Goal: Transaction & Acquisition: Book appointment/travel/reservation

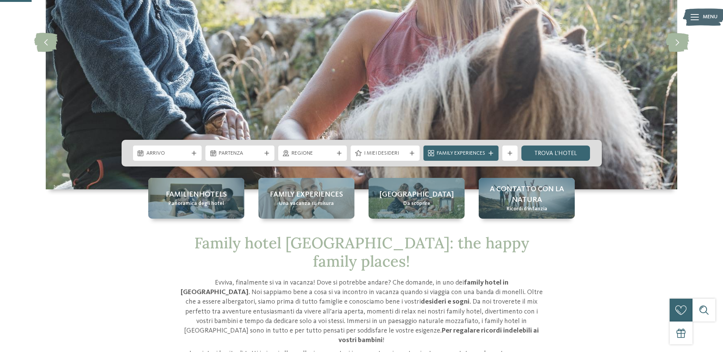
scroll to position [144, 0]
click at [414, 151] on icon at bounding box center [412, 153] width 5 height 5
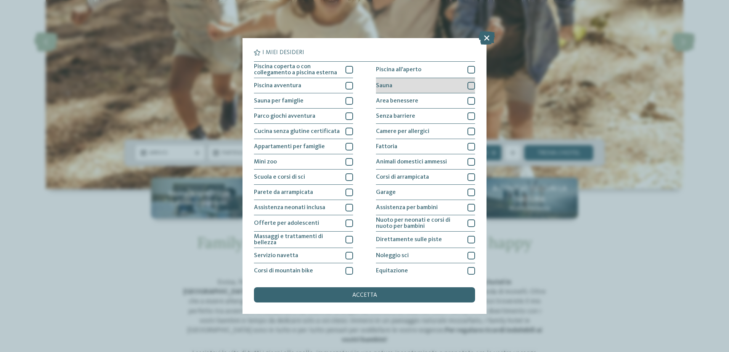
click at [421, 88] on div "Sauna" at bounding box center [425, 85] width 99 height 15
click at [322, 96] on div "Sauna per famiglie" at bounding box center [303, 100] width 99 height 15
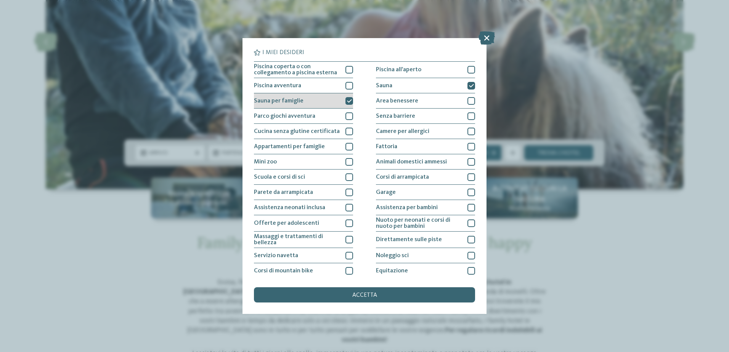
click at [322, 96] on div "Sauna per famiglie" at bounding box center [303, 100] width 99 height 15
click at [448, 88] on div "Sauna" at bounding box center [425, 85] width 99 height 15
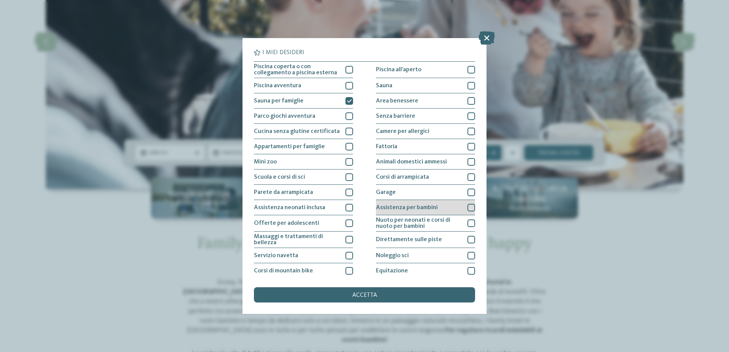
click at [433, 204] on div "Assistenza per bambini" at bounding box center [425, 207] width 99 height 15
click at [369, 295] on span "accetta" at bounding box center [364, 295] width 25 height 6
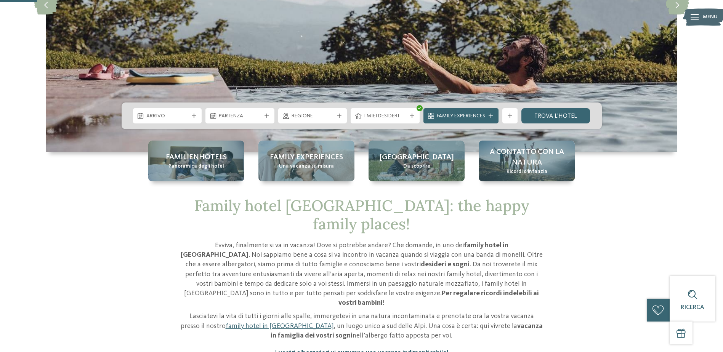
scroll to position [181, 0]
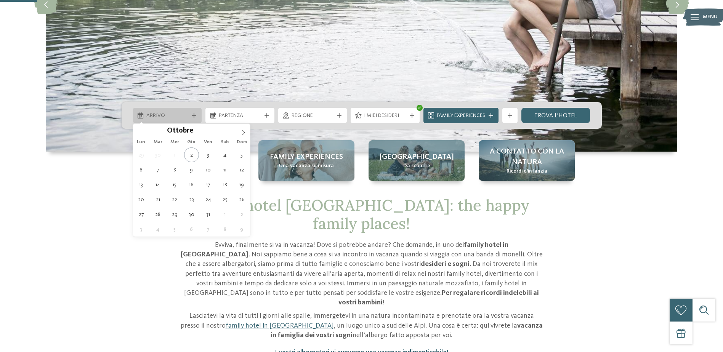
click at [172, 109] on div "Arrivo" at bounding box center [167, 115] width 69 height 15
type div "03.10.2025"
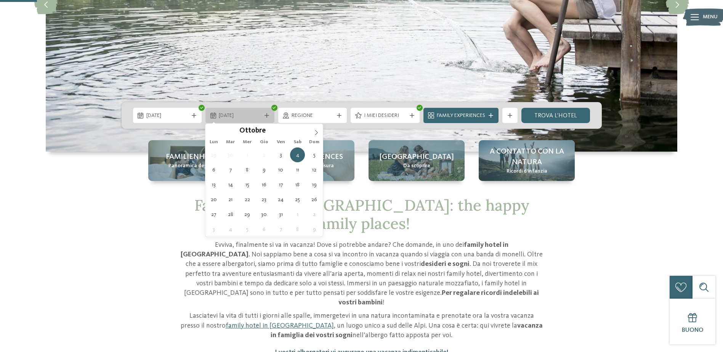
click at [245, 119] on span "04.10.2025" at bounding box center [240, 116] width 42 height 8
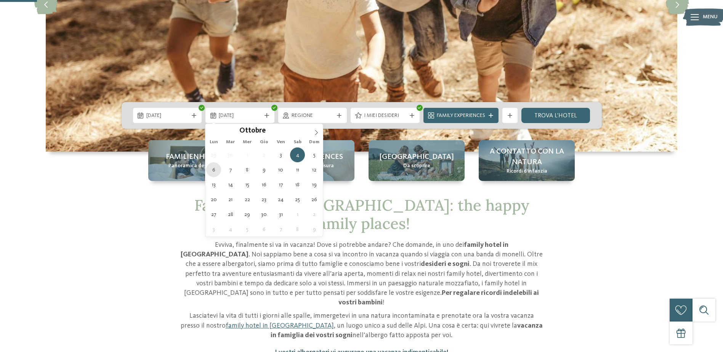
type div "06.10.2025"
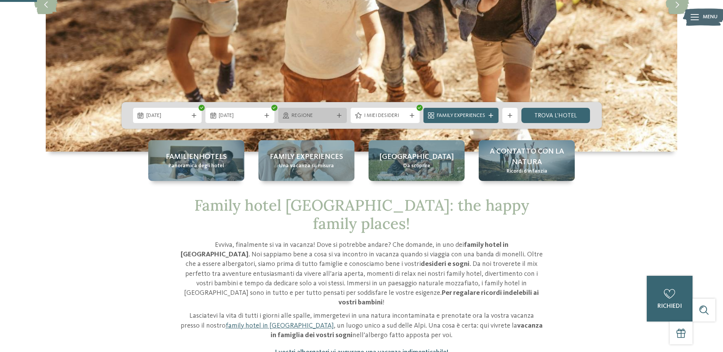
click at [326, 119] on span "Regione" at bounding box center [313, 116] width 42 height 8
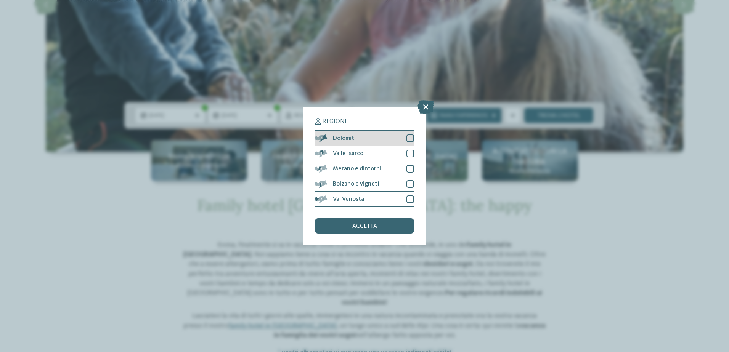
click at [409, 139] on div at bounding box center [410, 139] width 8 height 8
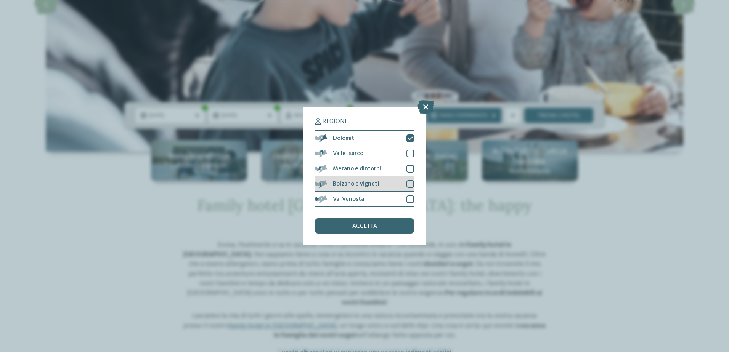
click at [409, 185] on div at bounding box center [410, 184] width 8 height 8
click at [407, 155] on div at bounding box center [410, 154] width 8 height 8
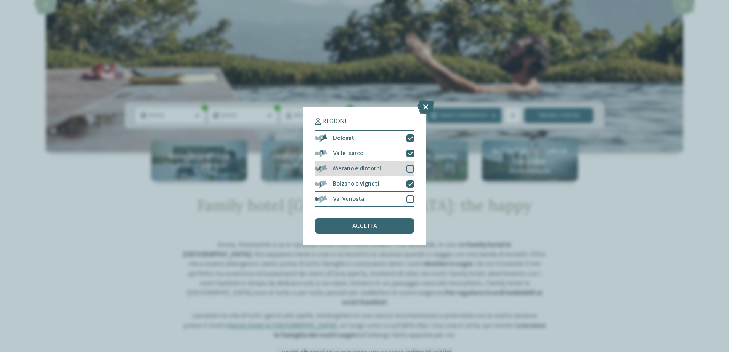
click at [410, 169] on div at bounding box center [410, 169] width 8 height 8
click at [414, 199] on div "Regione Dolomiti Valle Isarco" at bounding box center [365, 176] width 122 height 138
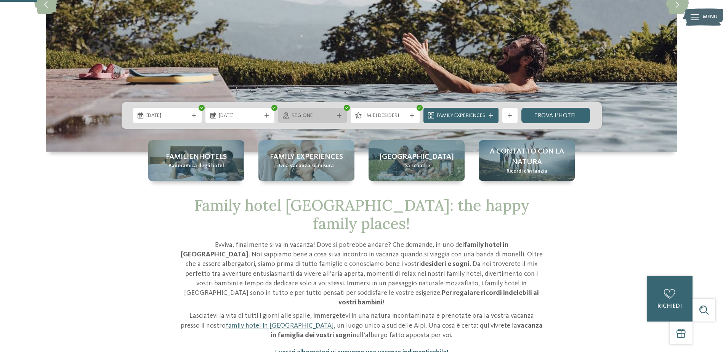
click at [329, 119] on span "Regione" at bounding box center [313, 116] width 42 height 8
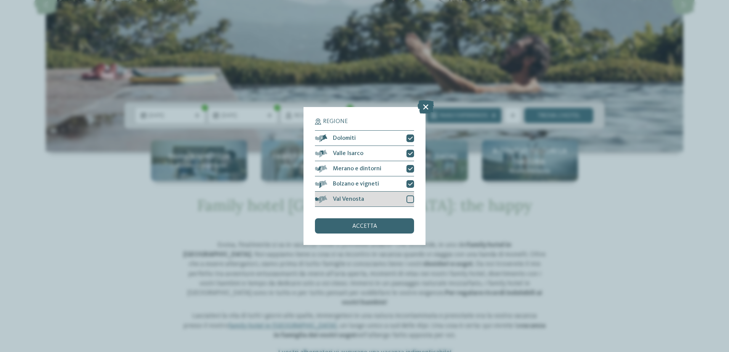
click at [411, 199] on div at bounding box center [410, 200] width 8 height 8
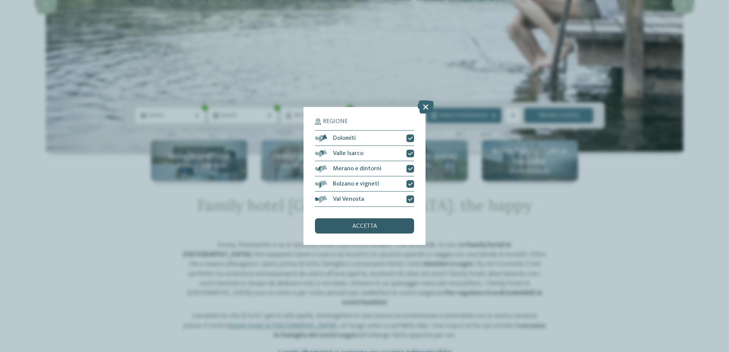
click at [359, 223] on div "accetta" at bounding box center [364, 225] width 99 height 15
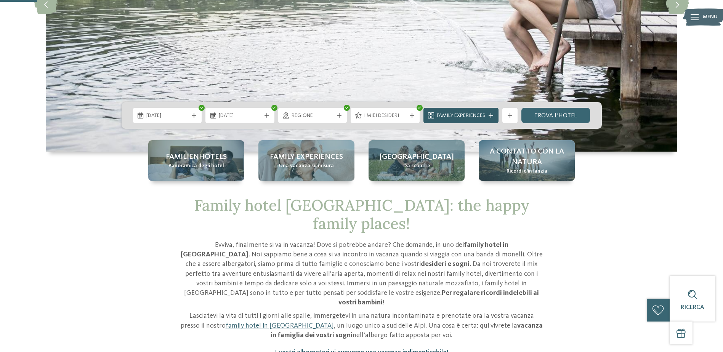
click at [477, 115] on span "Family Experiences" at bounding box center [461, 116] width 48 height 8
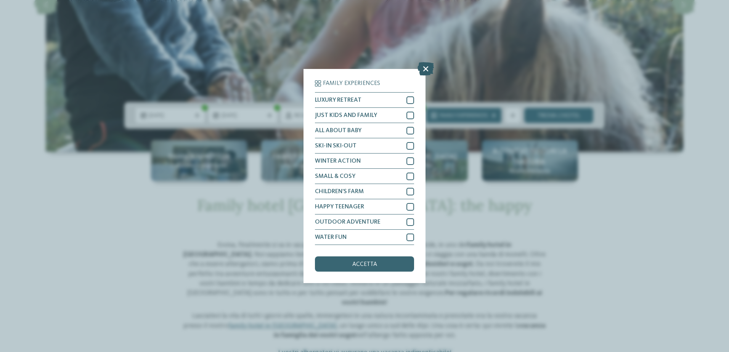
click at [422, 74] on icon at bounding box center [426, 68] width 16 height 13
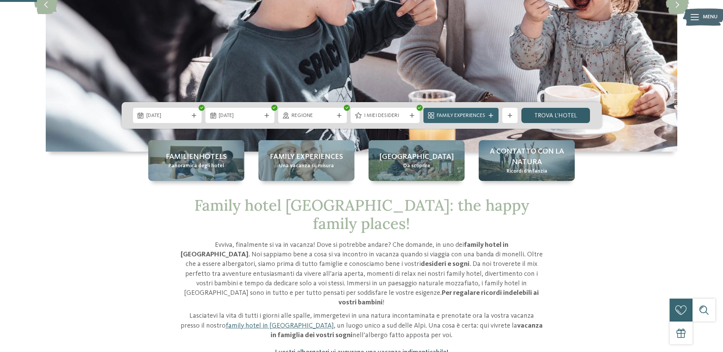
click at [552, 116] on link "trova l’hotel" at bounding box center [556, 115] width 69 height 15
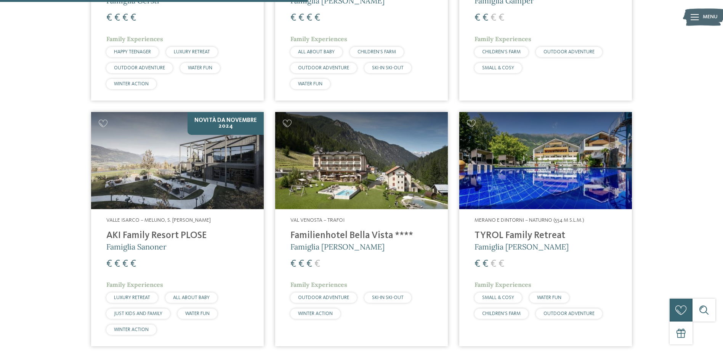
scroll to position [698, 0]
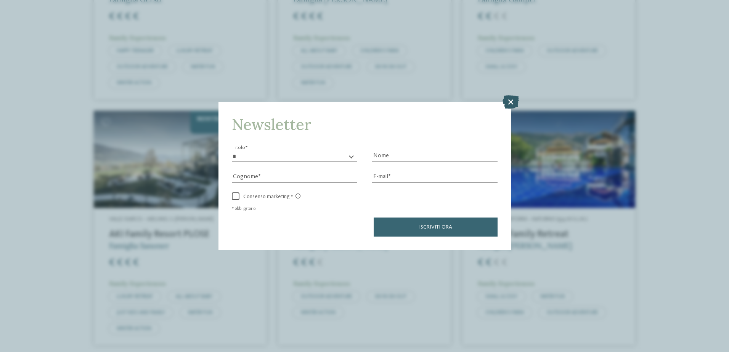
click at [512, 104] on icon at bounding box center [511, 101] width 16 height 13
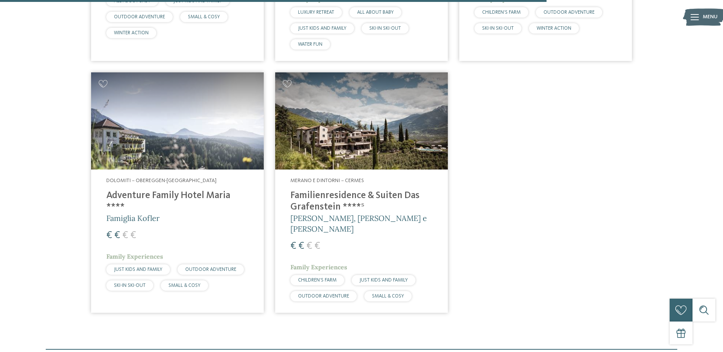
scroll to position [1240, 0]
click at [386, 165] on img at bounding box center [361, 121] width 173 height 97
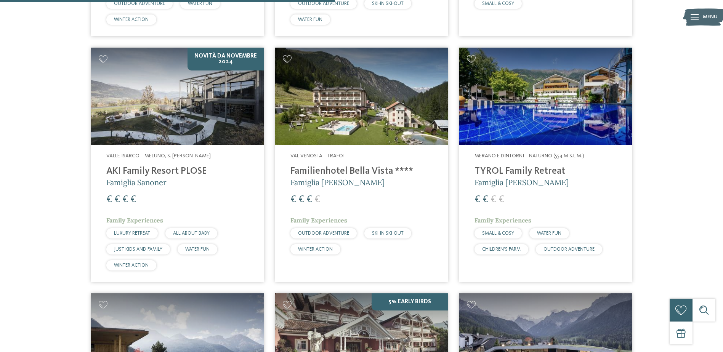
scroll to position [760, 0]
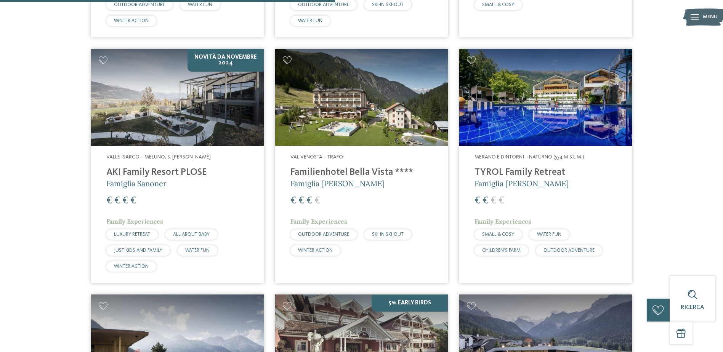
click at [527, 95] on img at bounding box center [545, 97] width 173 height 97
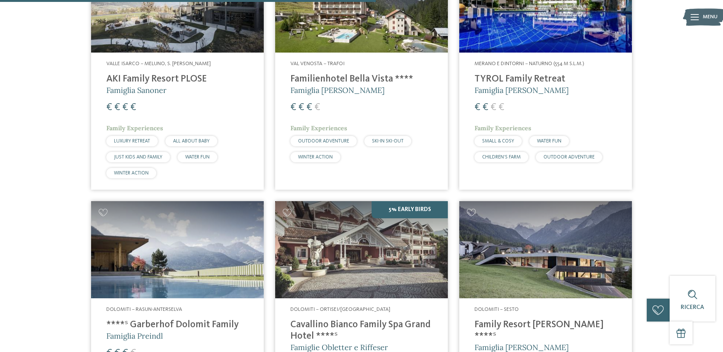
scroll to position [852, 0]
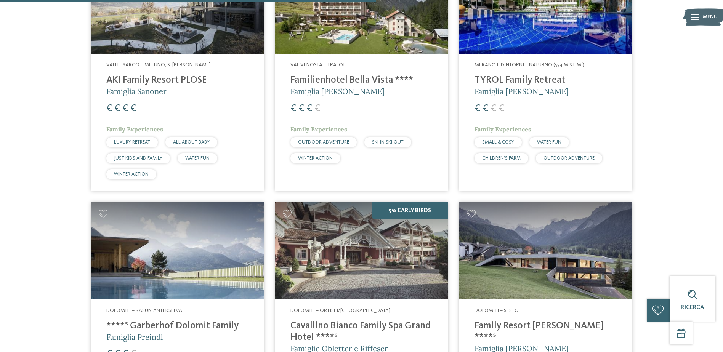
click at [545, 46] on img at bounding box center [545, 5] width 173 height 97
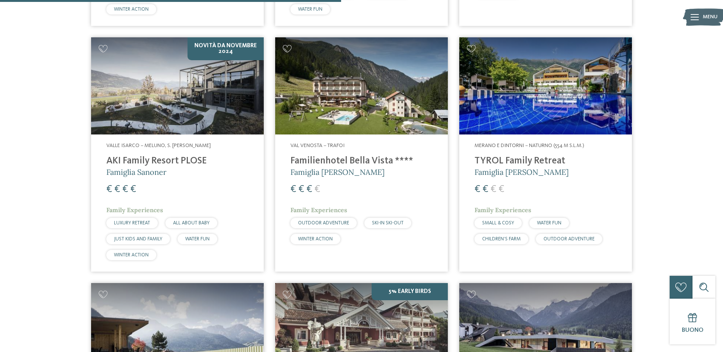
scroll to position [771, 0]
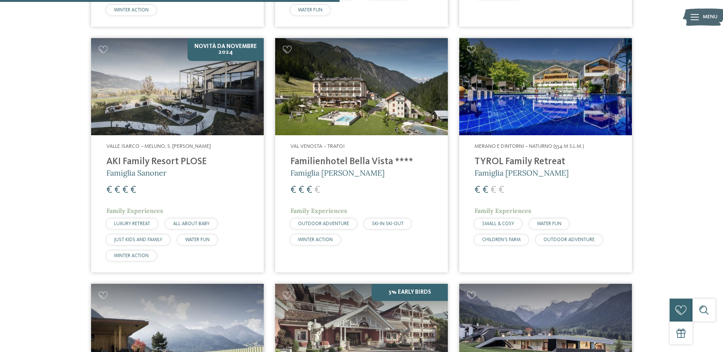
click at [573, 118] on img at bounding box center [545, 86] width 173 height 97
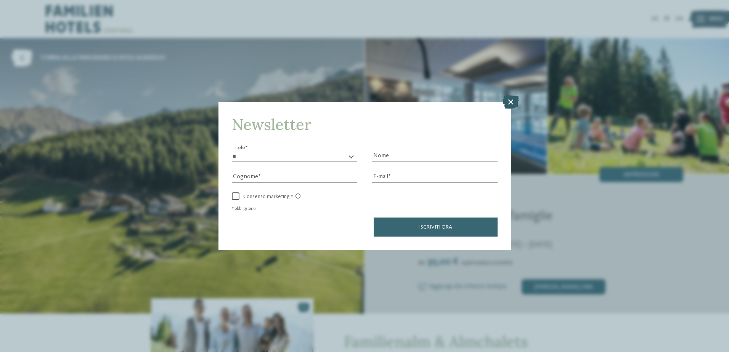
click at [509, 102] on icon at bounding box center [511, 101] width 16 height 13
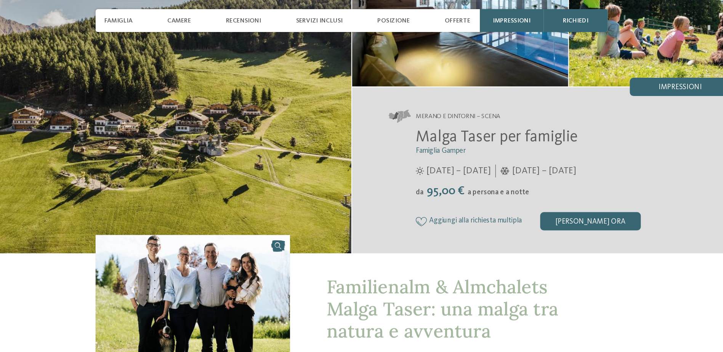
scroll to position [81, 0]
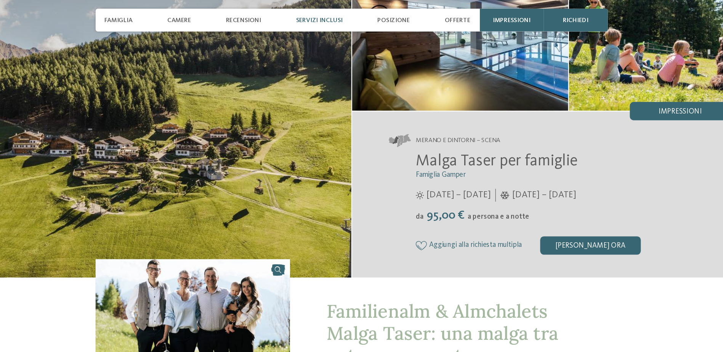
click at [336, 12] on div "Servizi inclusi" at bounding box center [335, 17] width 47 height 19
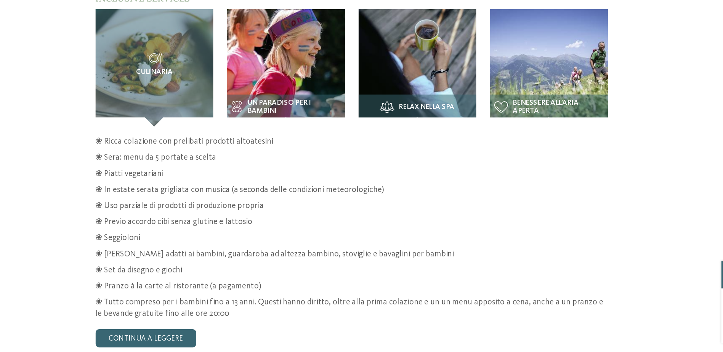
scroll to position [1206, 0]
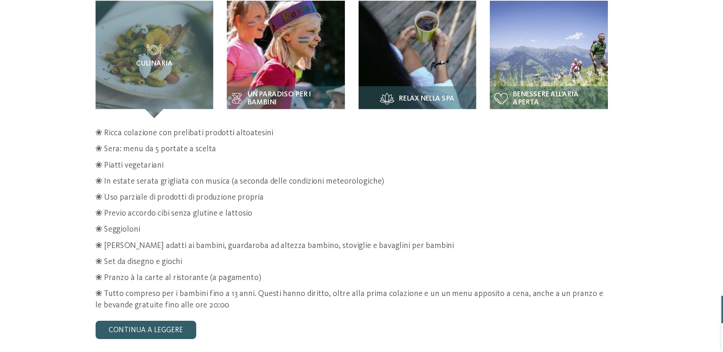
click at [212, 324] on link "continua a leggere" at bounding box center [190, 327] width 84 height 15
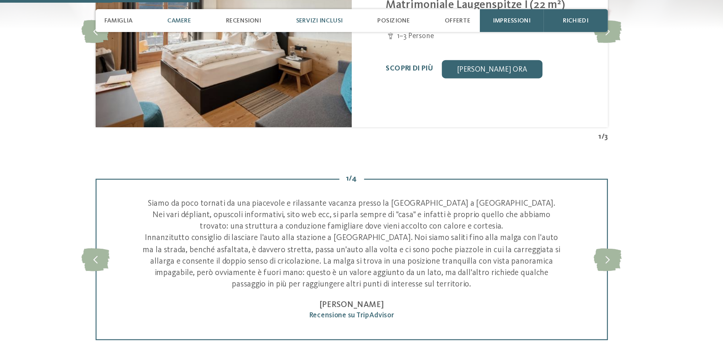
scroll to position [921, 0]
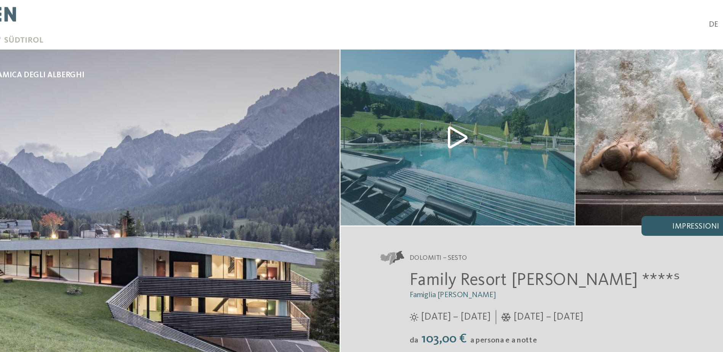
click at [638, 172] on span "Impressioni" at bounding box center [636, 174] width 36 height 6
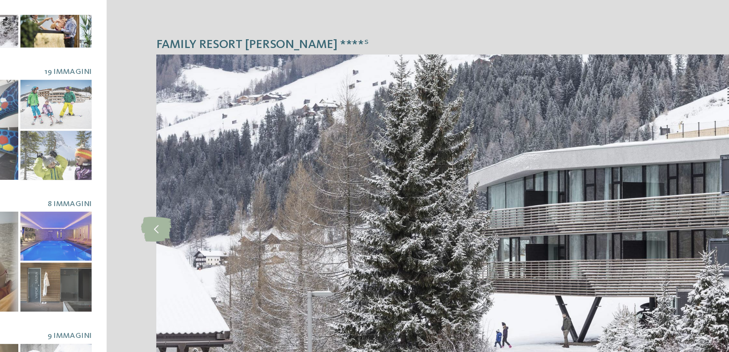
scroll to position [61, 0]
click at [149, 105] on div at bounding box center [143, 120] width 55 height 38
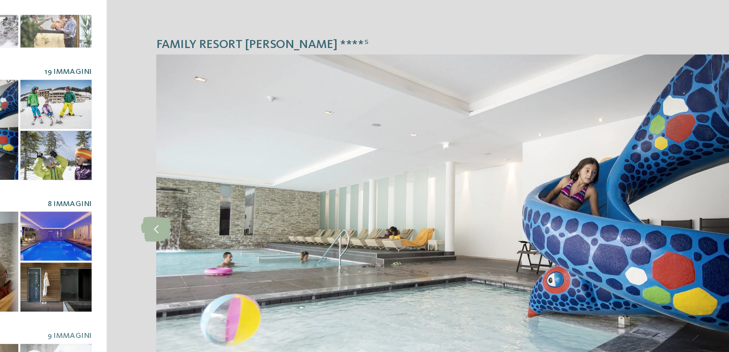
click at [151, 178] on div at bounding box center [143, 182] width 55 height 38
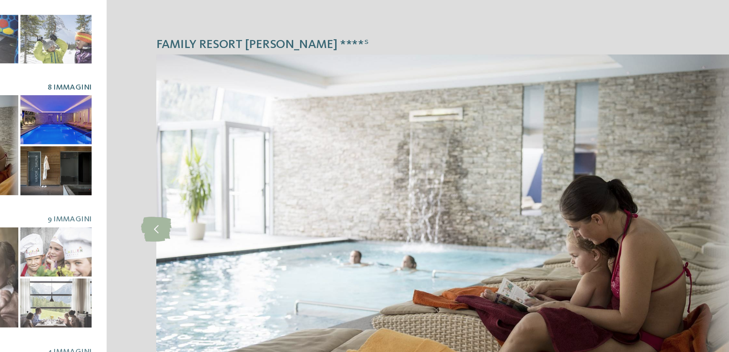
scroll to position [154, 0]
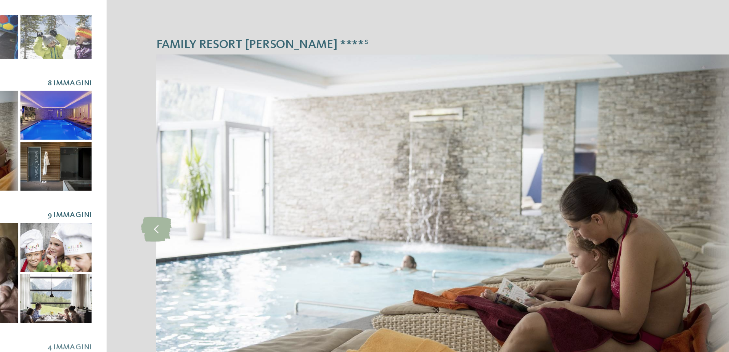
click at [149, 197] on div at bounding box center [143, 191] width 55 height 38
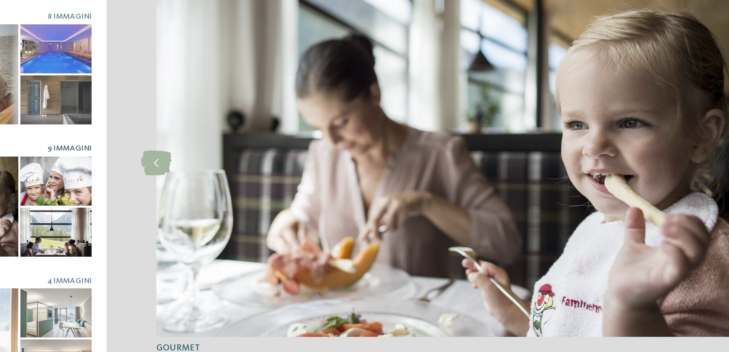
scroll to position [0, 0]
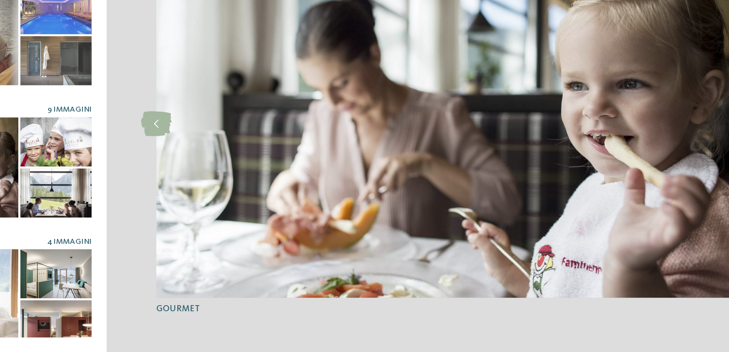
click at [149, 297] on div at bounding box center [143, 292] width 55 height 38
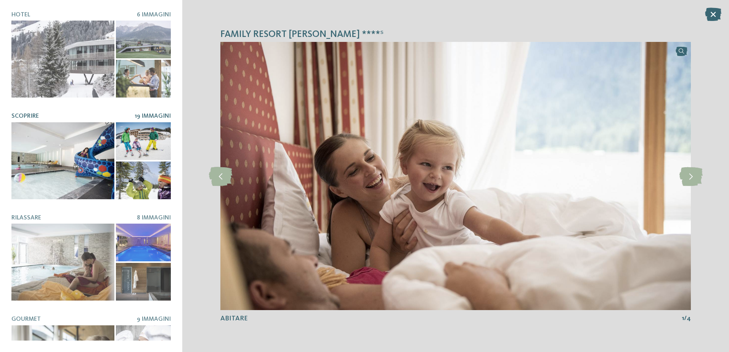
click at [53, 155] on div at bounding box center [62, 160] width 103 height 77
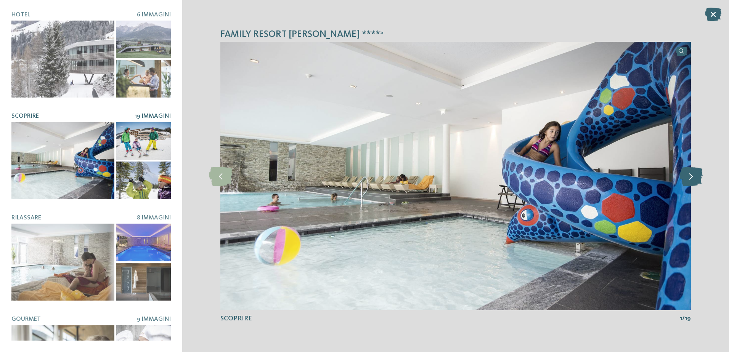
click at [694, 176] on icon at bounding box center [690, 176] width 23 height 19
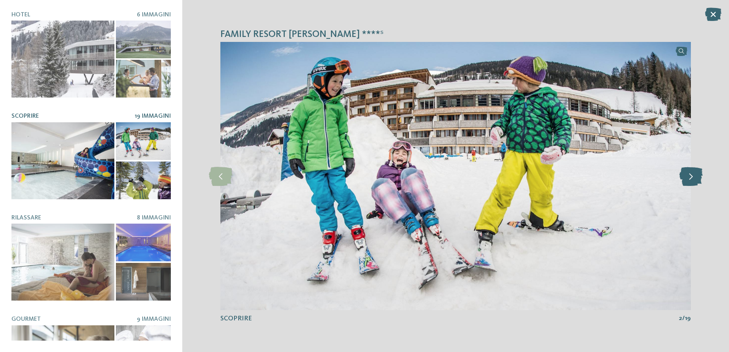
click at [694, 176] on icon at bounding box center [690, 176] width 23 height 19
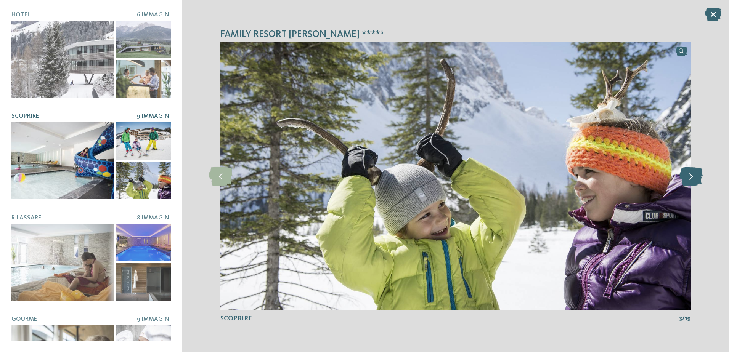
click at [694, 176] on icon at bounding box center [690, 176] width 23 height 19
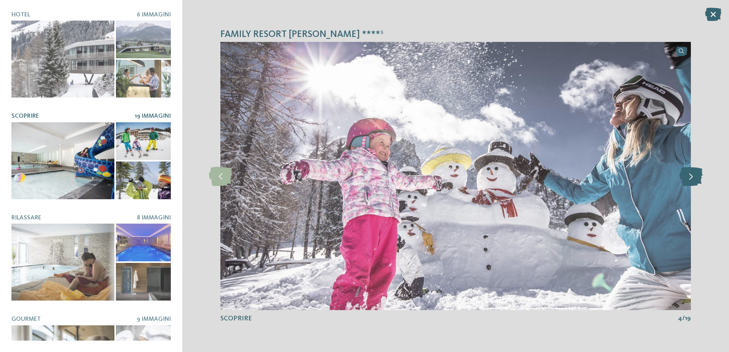
click at [694, 176] on icon at bounding box center [690, 176] width 23 height 19
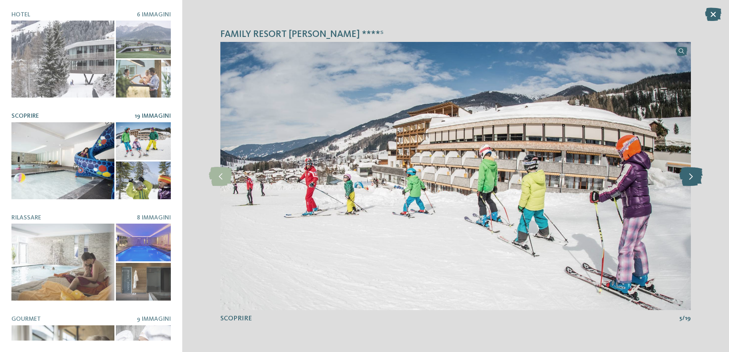
click at [694, 176] on icon at bounding box center [690, 176] width 23 height 19
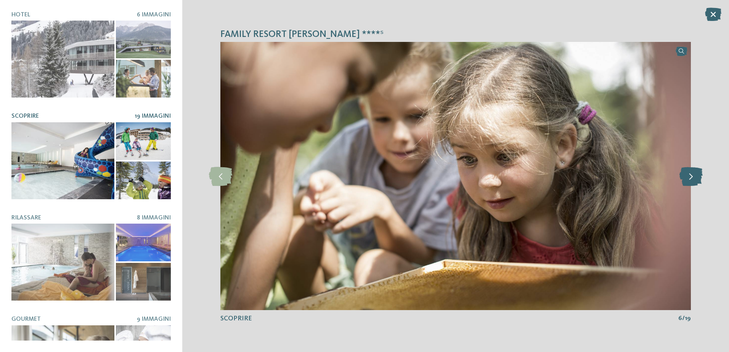
click at [694, 176] on icon at bounding box center [690, 176] width 23 height 19
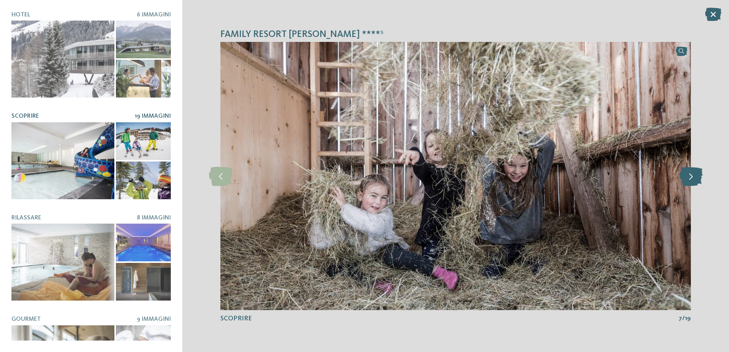
click at [694, 176] on icon at bounding box center [690, 176] width 23 height 19
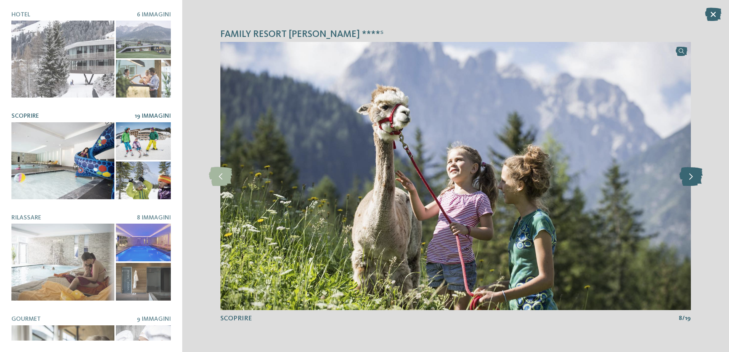
click at [694, 176] on icon at bounding box center [690, 176] width 23 height 19
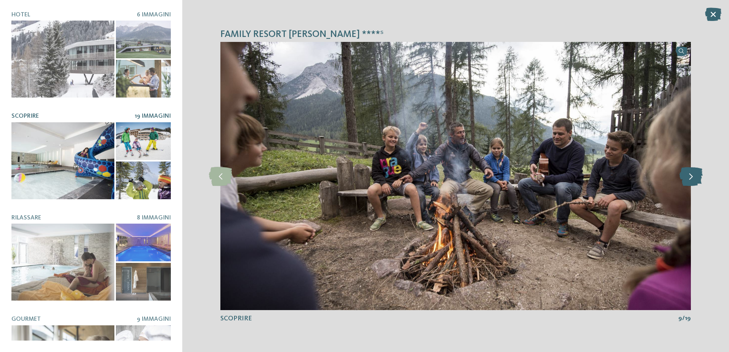
click at [691, 176] on icon at bounding box center [690, 176] width 23 height 19
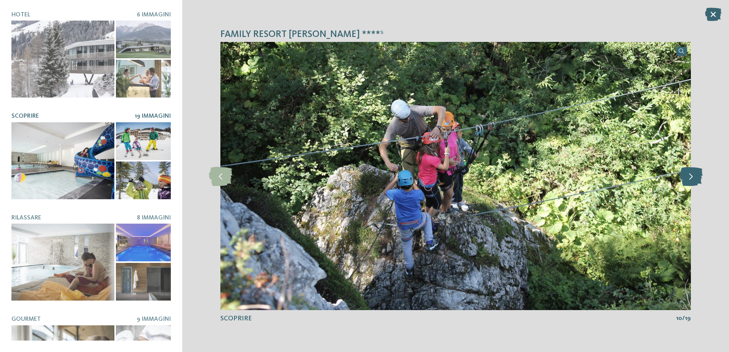
click at [691, 176] on icon at bounding box center [690, 176] width 23 height 19
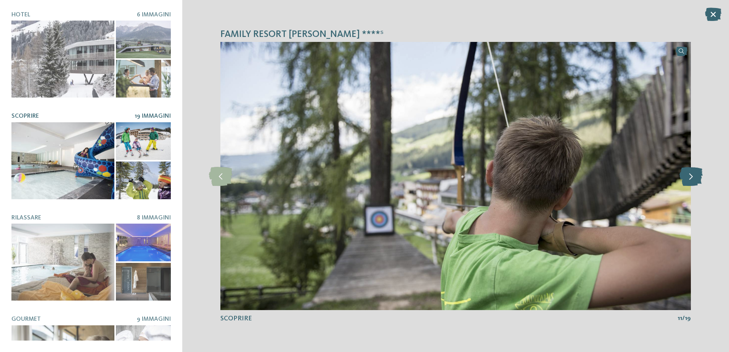
click at [691, 176] on icon at bounding box center [690, 176] width 23 height 19
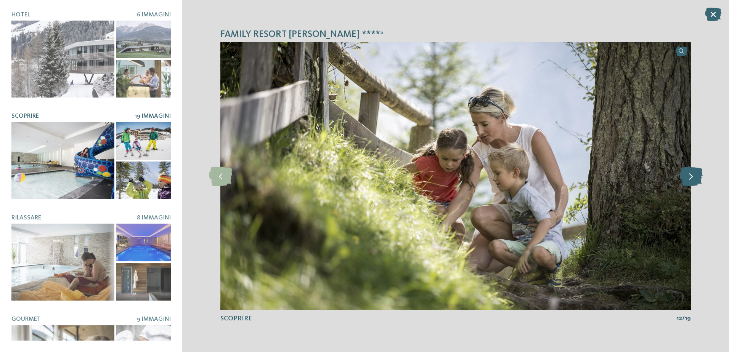
click at [691, 176] on icon at bounding box center [690, 176] width 23 height 19
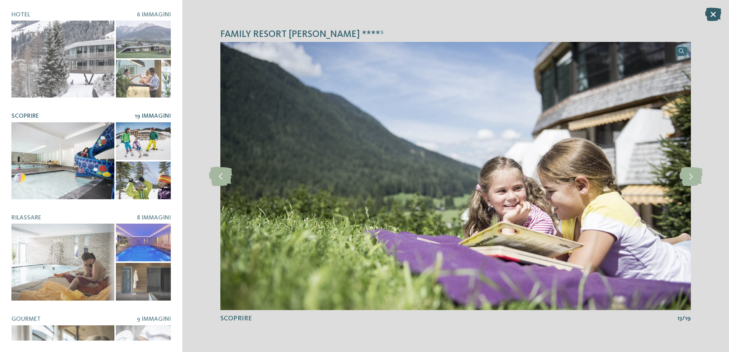
click at [717, 17] on icon at bounding box center [713, 14] width 16 height 13
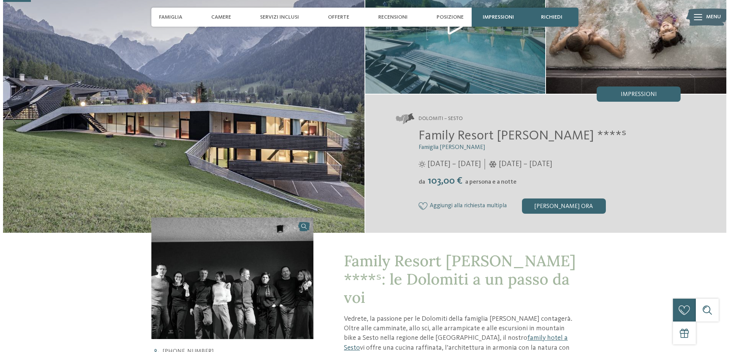
scroll to position [67, 0]
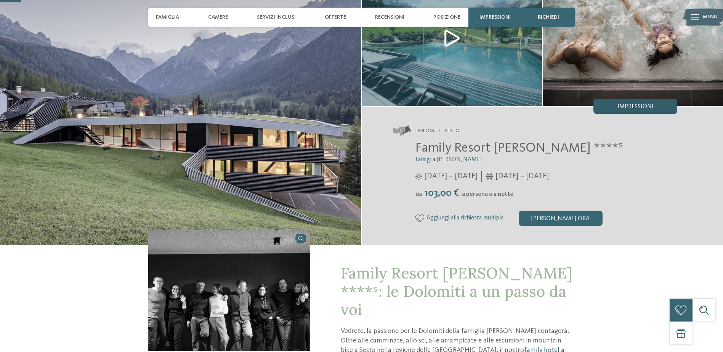
click at [634, 111] on div "Impressioni" at bounding box center [636, 106] width 84 height 15
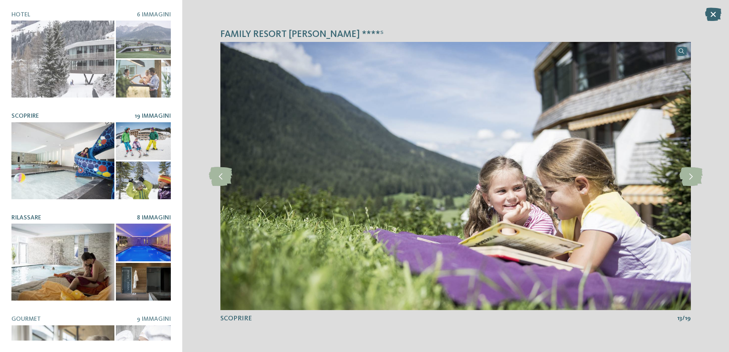
click at [65, 273] on div at bounding box center [62, 262] width 103 height 77
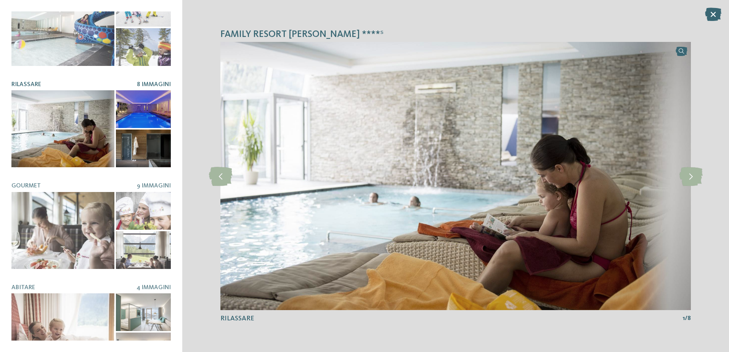
scroll to position [154, 0]
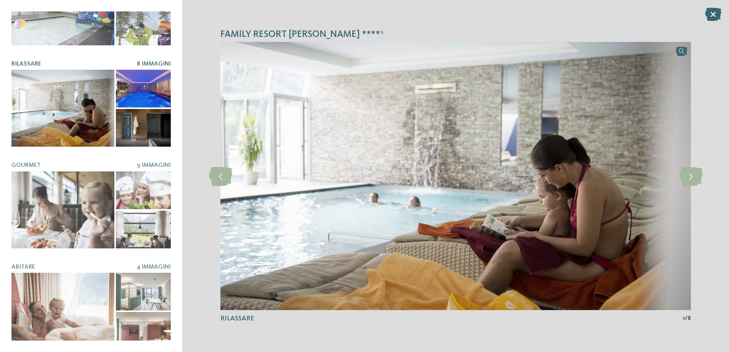
click at [69, 201] on div at bounding box center [62, 210] width 103 height 77
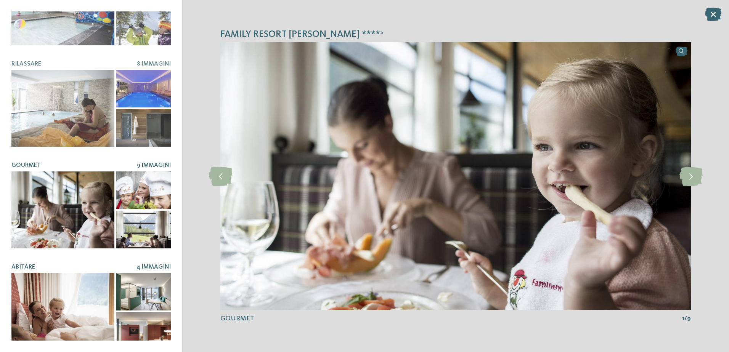
click at [71, 302] on div at bounding box center [62, 311] width 103 height 77
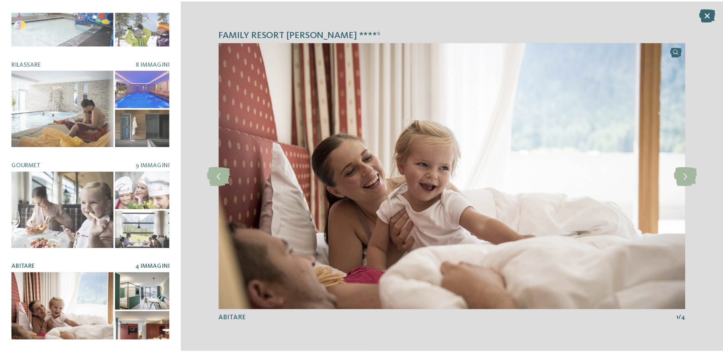
scroll to position [0, 0]
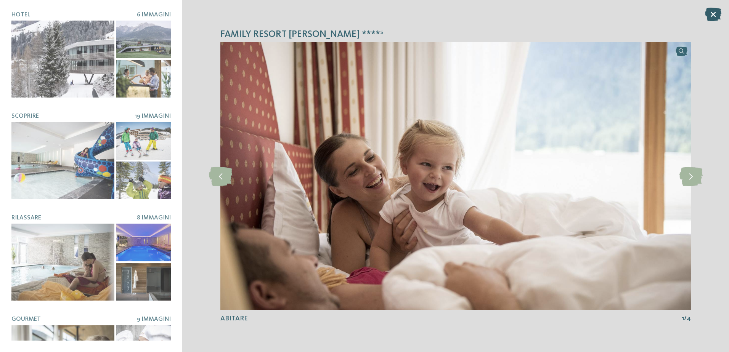
click at [718, 16] on icon at bounding box center [713, 14] width 16 height 13
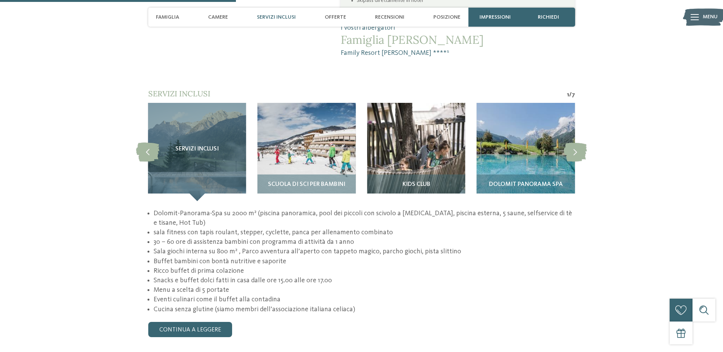
scroll to position [784, 0]
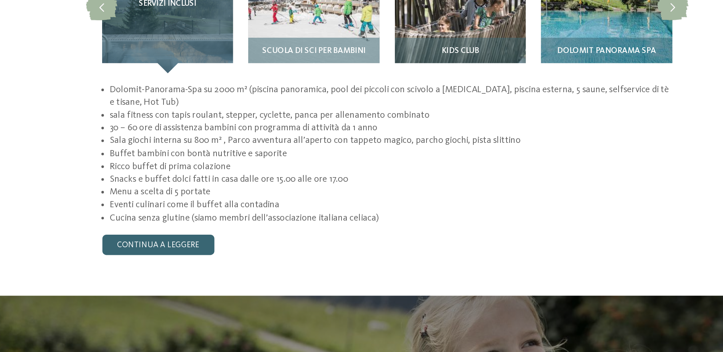
click at [234, 135] on li "30 – 60 ore di assistenza bambini con programma di attività da 1 anno" at bounding box center [364, 140] width 421 height 10
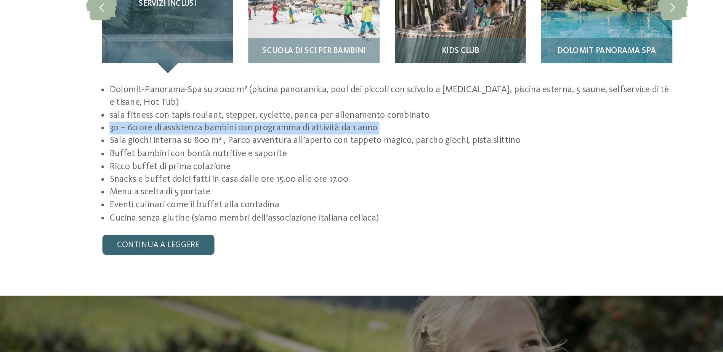
click at [234, 135] on li "30 – 60 ore di assistenza bambini con programma di attività da 1 anno" at bounding box center [364, 140] width 421 height 10
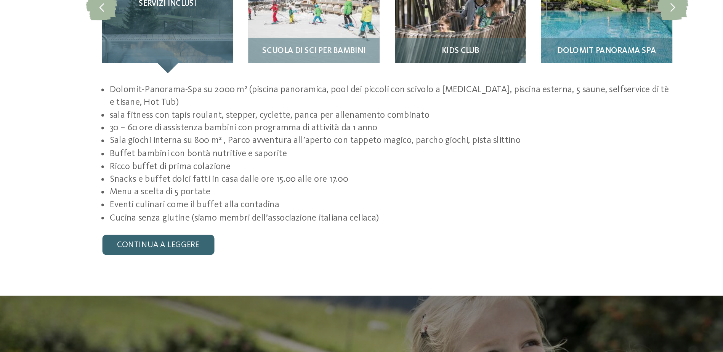
drag, startPoint x: 234, startPoint y: 115, endPoint x: 219, endPoint y: 122, distance: 16.2
click at [219, 144] on li "Sala giochi interna su 800 m² , Parco avventura all’aperto con tappeto magico, …" at bounding box center [364, 149] width 421 height 10
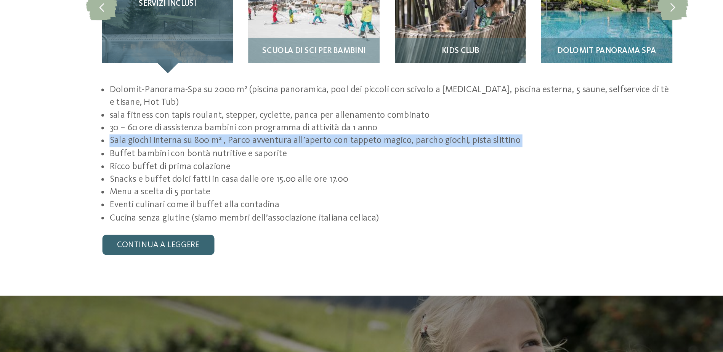
click at [219, 144] on li "Sala giochi interna su 800 m² , Parco avventura all’aperto con tappeto magico, …" at bounding box center [364, 149] width 421 height 10
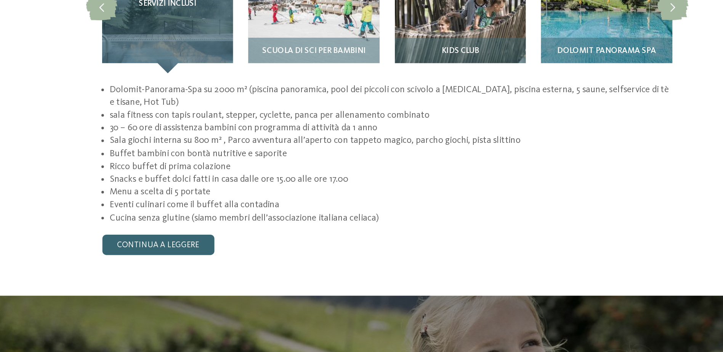
drag, startPoint x: 219, startPoint y: 122, endPoint x: 198, endPoint y: 133, distance: 24.0
click at [198, 154] on li "Buffet bambini con bontà nutritive e saporite" at bounding box center [364, 159] width 421 height 10
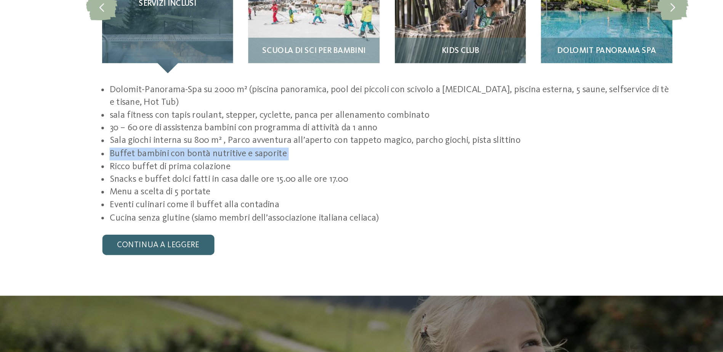
click at [198, 154] on li "Buffet bambini con bontà nutritive e saporite" at bounding box center [364, 159] width 421 height 10
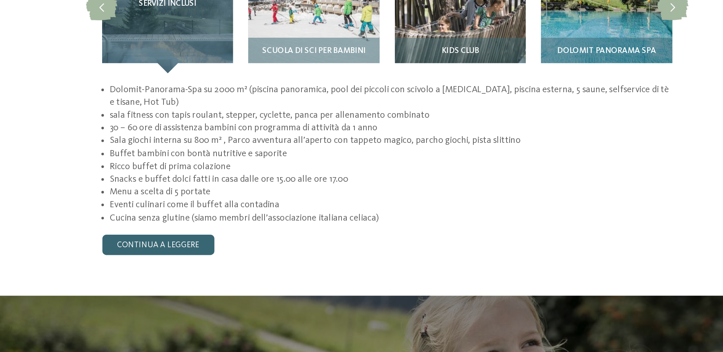
drag, startPoint x: 198, startPoint y: 133, endPoint x: 190, endPoint y: 139, distance: 9.8
click at [190, 164] on li "Ricco buffet di prima colazione" at bounding box center [364, 169] width 421 height 10
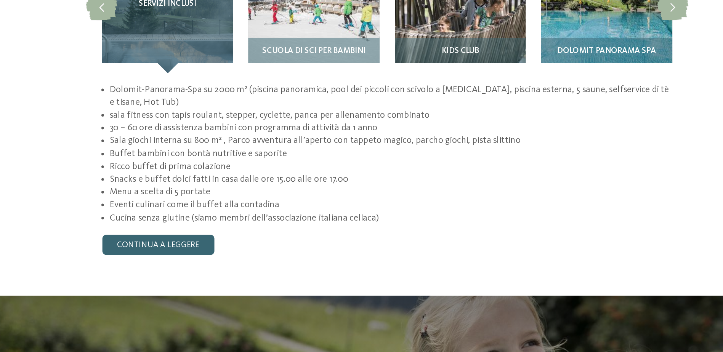
drag, startPoint x: 190, startPoint y: 139, endPoint x: 187, endPoint y: 159, distance: 20.4
click at [187, 183] on li "Menu a scelta di 5 portate" at bounding box center [364, 188] width 421 height 10
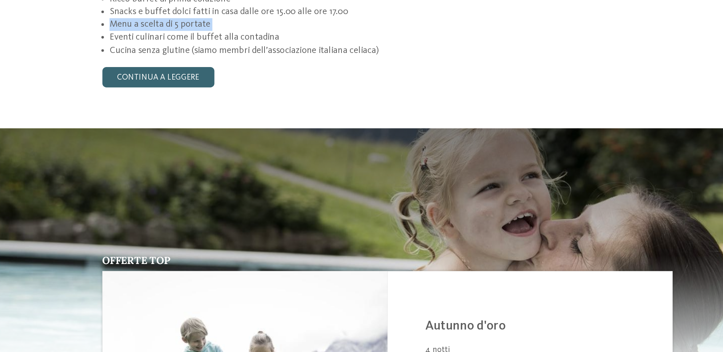
scroll to position [873, 0]
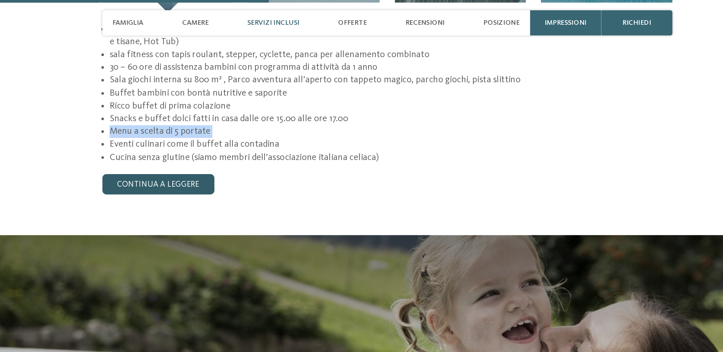
drag, startPoint x: 187, startPoint y: 159, endPoint x: 187, endPoint y: 116, distance: 43.5
click at [187, 130] on link "continua a leggere" at bounding box center [190, 137] width 84 height 15
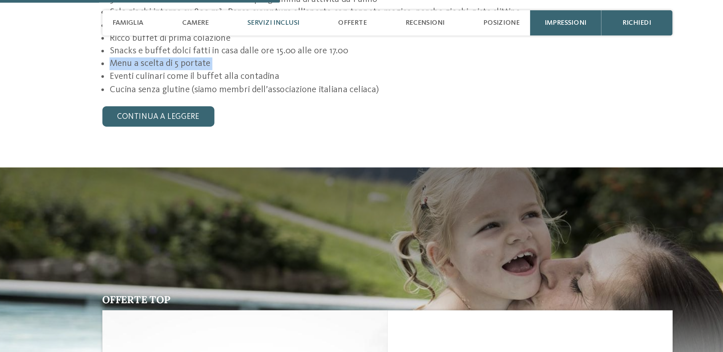
scroll to position [899, 0]
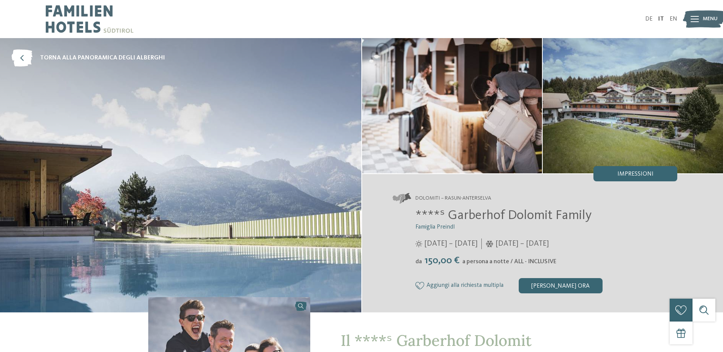
click at [252, 177] on img at bounding box center [180, 175] width 361 height 275
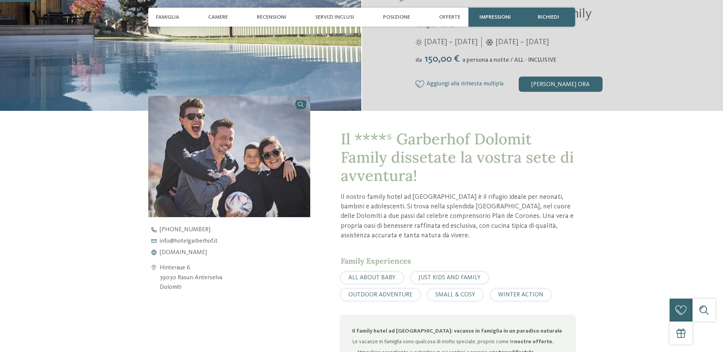
scroll to position [203, 0]
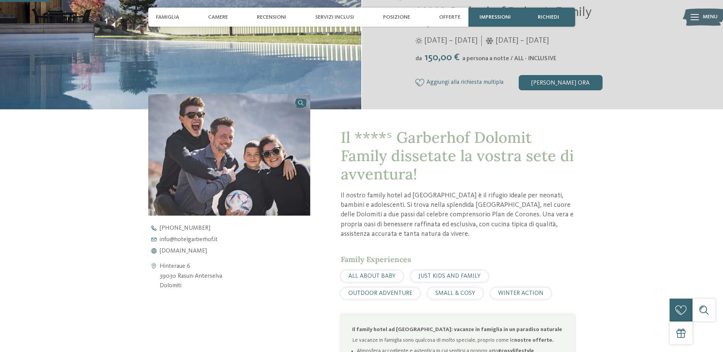
click at [397, 196] on p "Il nostro family hotel ad Anterselva è il rifugio ideale per neonati, bambini e…" at bounding box center [458, 215] width 234 height 48
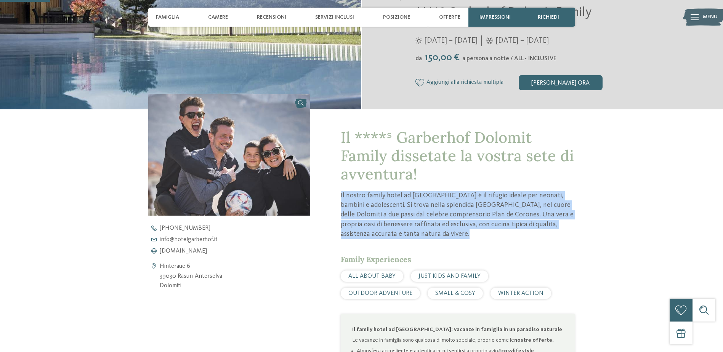
click at [397, 196] on p "Il nostro family hotel ad [GEOGRAPHIC_DATA] è il rifugio ideale per neonati, ba…" at bounding box center [458, 215] width 234 height 48
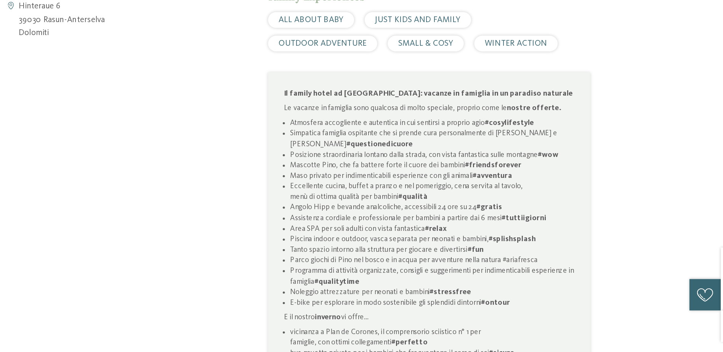
scroll to position [381, 0]
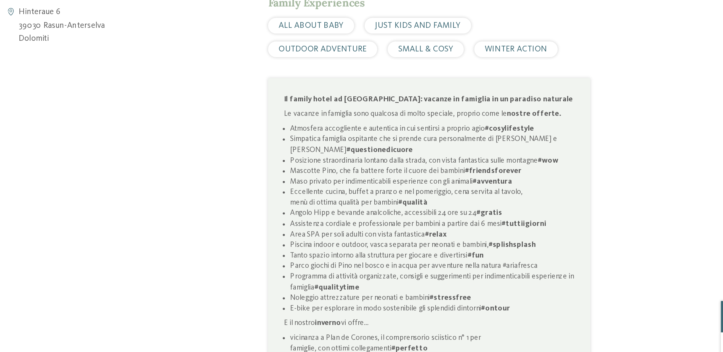
click at [371, 101] on span "ALL ABOUT BABY" at bounding box center [372, 99] width 47 height 6
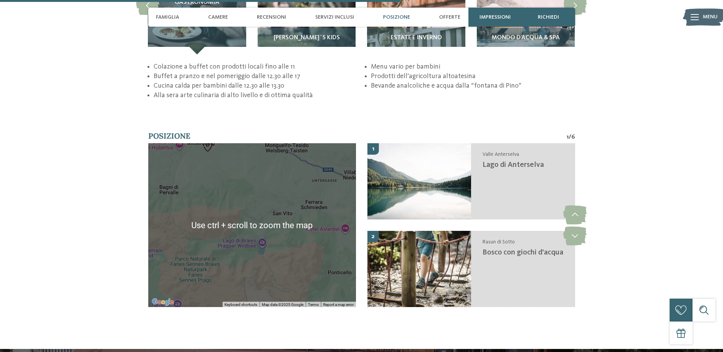
scroll to position [1622, 0]
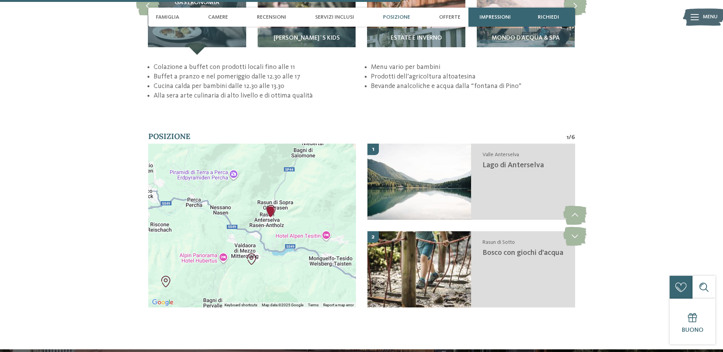
drag, startPoint x: 245, startPoint y: 188, endPoint x: 289, endPoint y: 304, distance: 124.4
click at [289, 304] on div "Use ctrl + scroll to zoom the map Keyboard shortcuts Map Data Map data ©2025 Go…" at bounding box center [252, 226] width 208 height 164
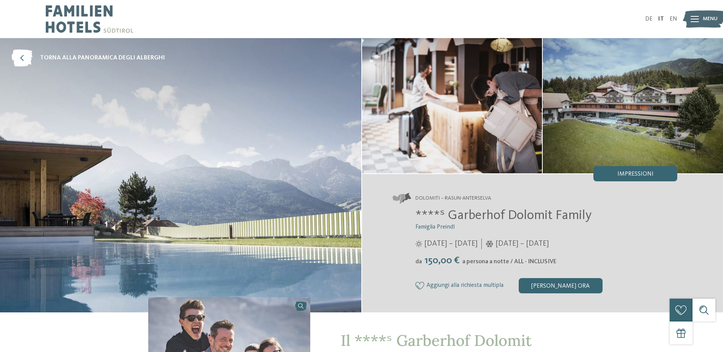
scroll to position [0, 0]
click at [512, 220] on span "****ˢ Garberhof Dolomit Family" at bounding box center [504, 215] width 176 height 13
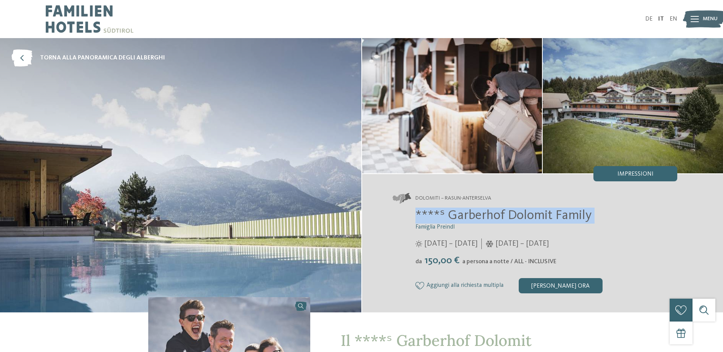
click at [512, 220] on span "****ˢ Garberhof Dolomit Family" at bounding box center [504, 215] width 176 height 13
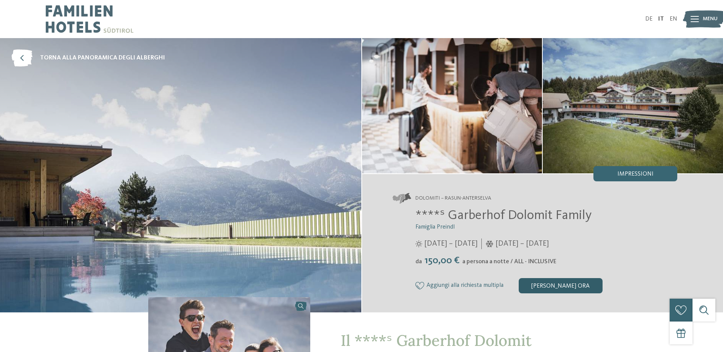
click at [550, 287] on div "[PERSON_NAME] ora" at bounding box center [561, 285] width 84 height 15
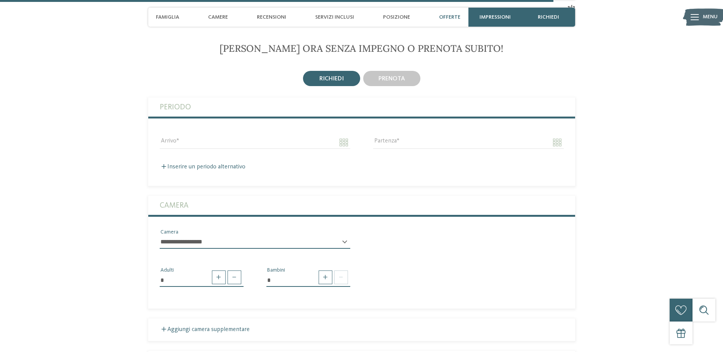
scroll to position [2240, 0]
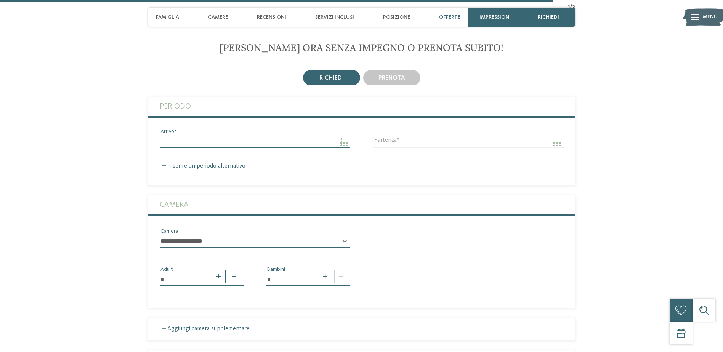
click at [212, 142] on input "Arrivo" at bounding box center [255, 141] width 191 height 13
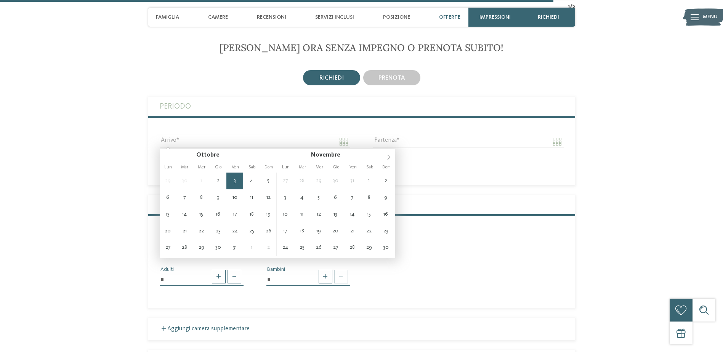
type input "**********"
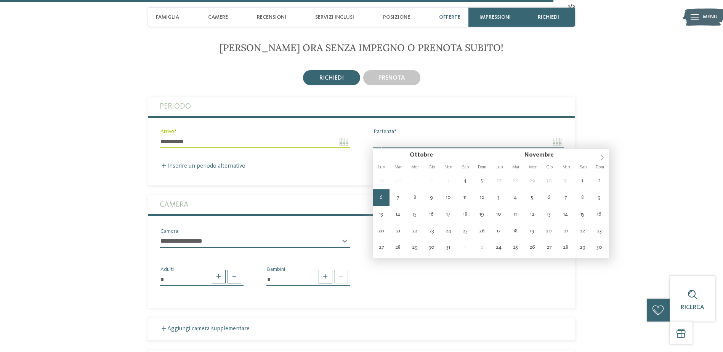
type input "**********"
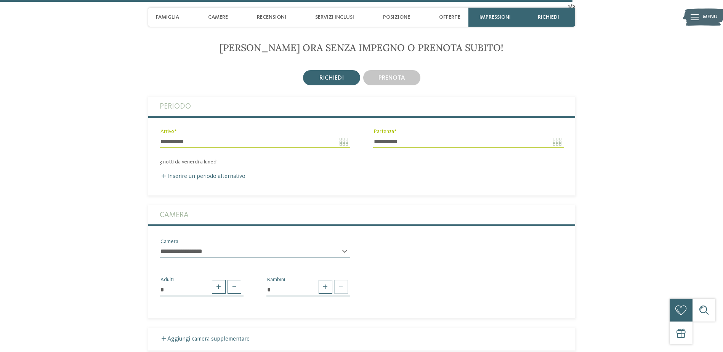
scroll to position [2340, 0]
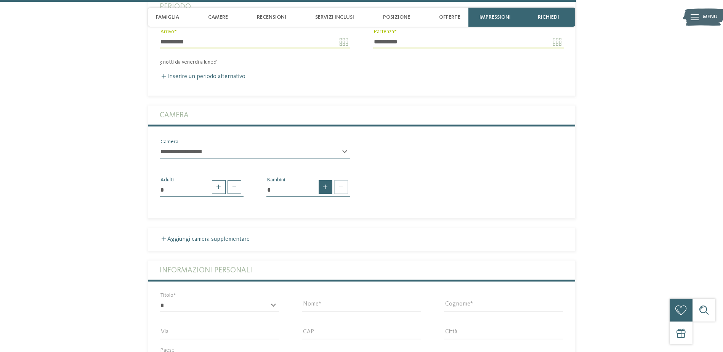
click at [331, 185] on span at bounding box center [326, 187] width 14 height 14
type input "*"
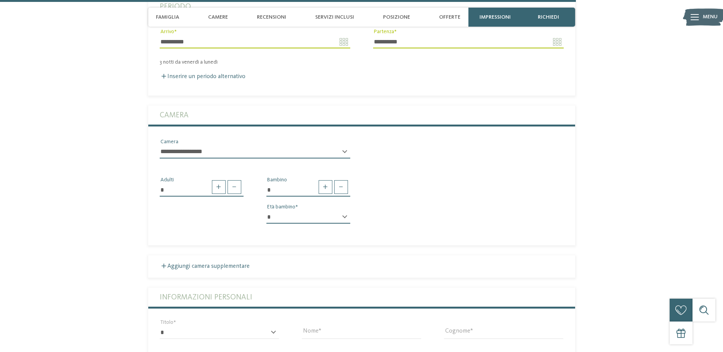
click at [320, 214] on select "* * * * * * * * * * * ** ** ** ** ** ** ** **" at bounding box center [309, 217] width 84 height 13
select select "*"
click at [267, 211] on select "* * * * * * * * * * * ** ** ** ** ** ** ** **" at bounding box center [309, 217] width 84 height 13
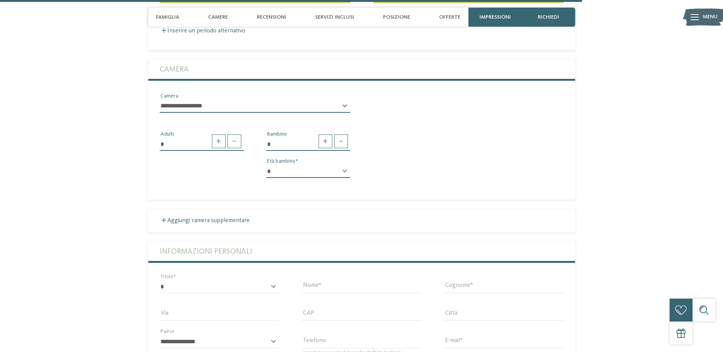
scroll to position [2386, 0]
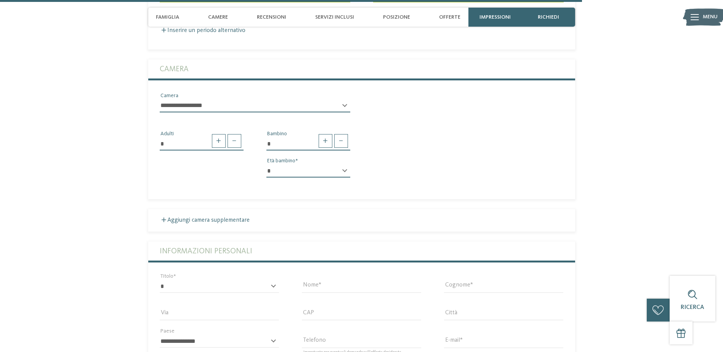
click at [226, 106] on select "**********" at bounding box center [255, 106] width 191 height 13
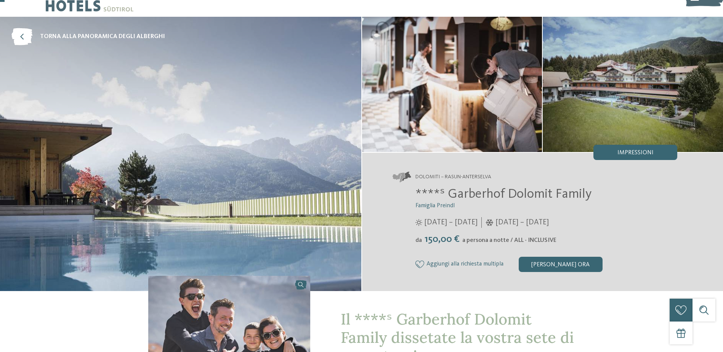
scroll to position [22, 0]
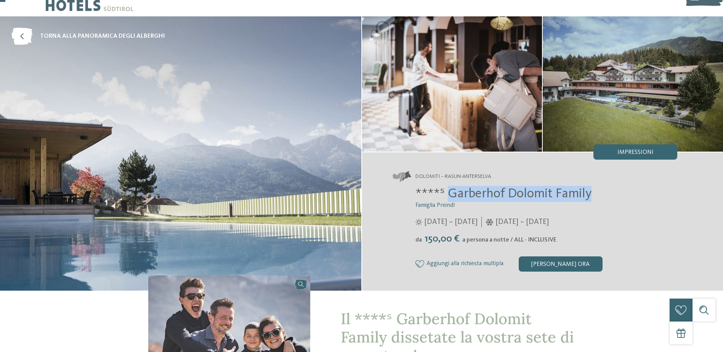
drag, startPoint x: 448, startPoint y: 193, endPoint x: 592, endPoint y: 191, distance: 143.4
click at [592, 191] on h2 "****ˢ Garberhof Dolomit Family" at bounding box center [547, 194] width 262 height 16
copy span "Garberhof Dolomit Family"
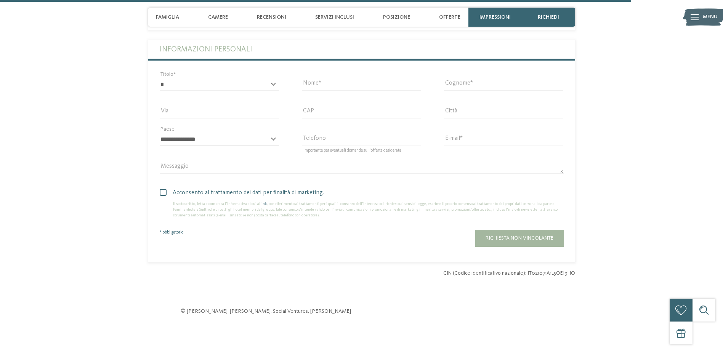
scroll to position [2588, 0]
click at [446, 15] on span "Offerte" at bounding box center [449, 17] width 21 height 6
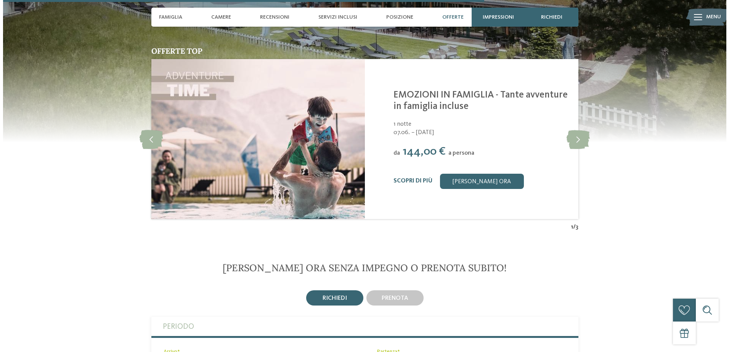
scroll to position [1930, 0]
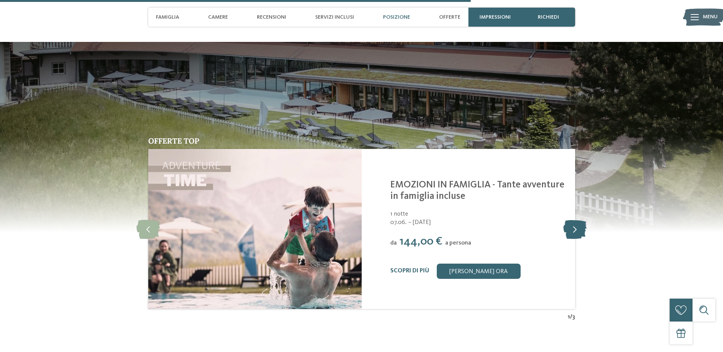
click at [575, 234] on icon at bounding box center [575, 229] width 23 height 19
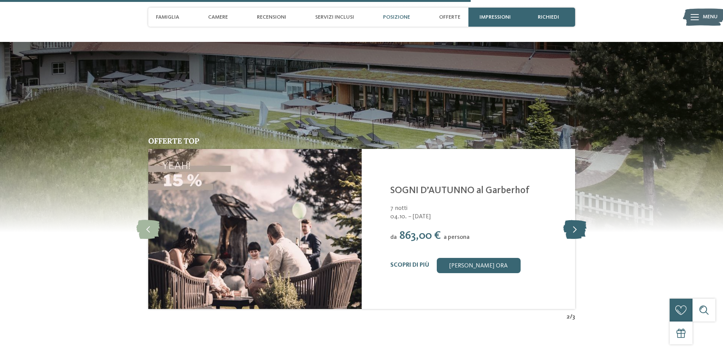
click at [575, 234] on icon at bounding box center [575, 229] width 23 height 19
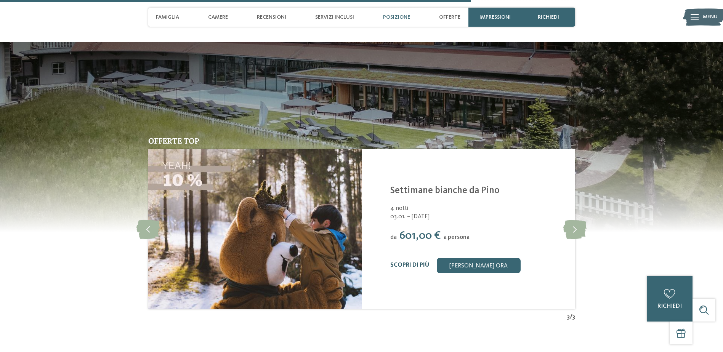
click at [407, 263] on link "Scopri di più" at bounding box center [409, 265] width 39 height 6
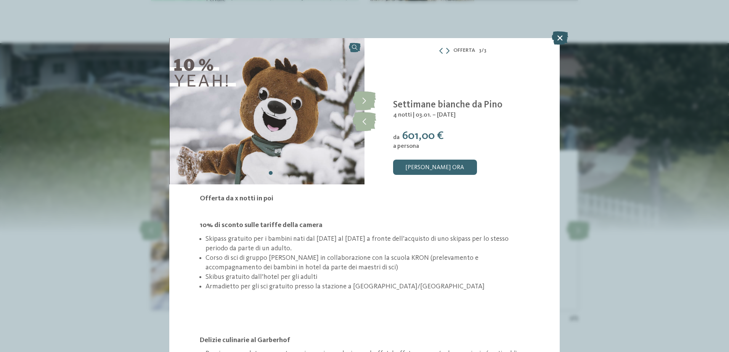
click at [556, 38] on icon at bounding box center [560, 37] width 16 height 13
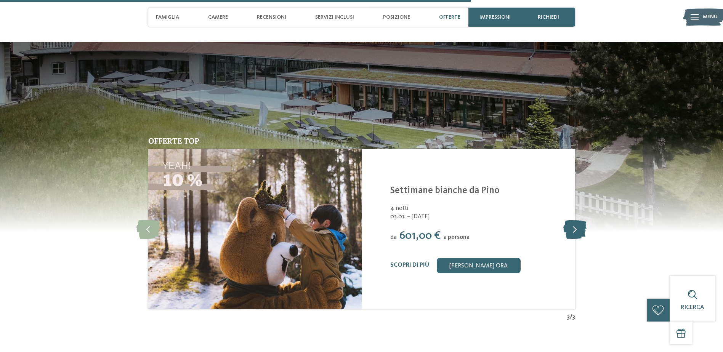
click at [572, 230] on icon at bounding box center [575, 229] width 23 height 19
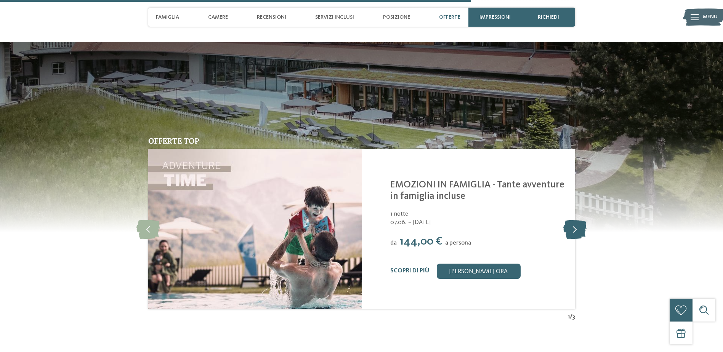
click at [572, 230] on icon at bounding box center [575, 229] width 23 height 19
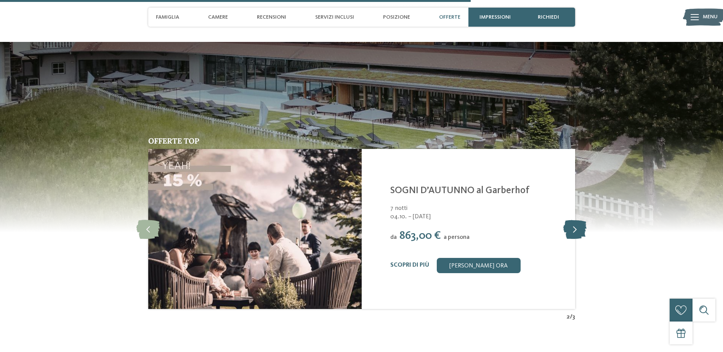
click at [572, 230] on icon at bounding box center [575, 229] width 23 height 19
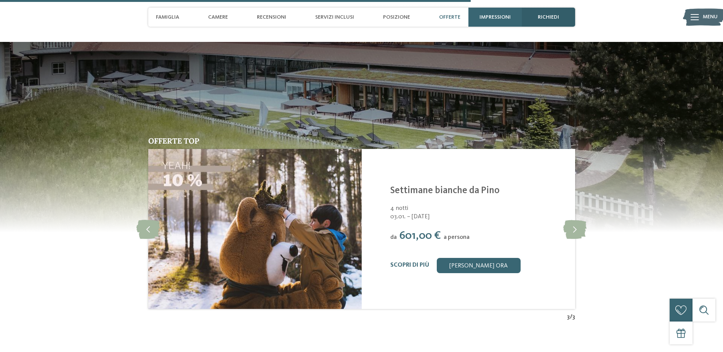
click at [553, 20] on span "richiedi" at bounding box center [548, 17] width 21 height 6
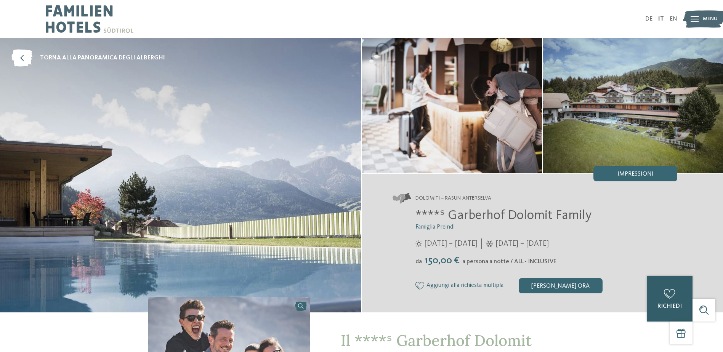
click at [670, 287] on div "0" at bounding box center [669, 293] width 15 height 15
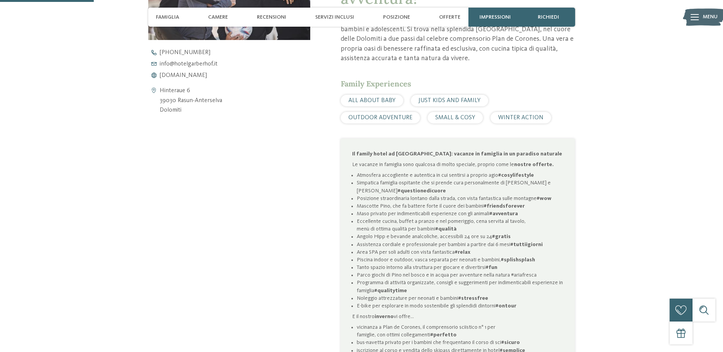
scroll to position [379, 0]
click at [400, 11] on div "Posizione" at bounding box center [396, 17] width 35 height 19
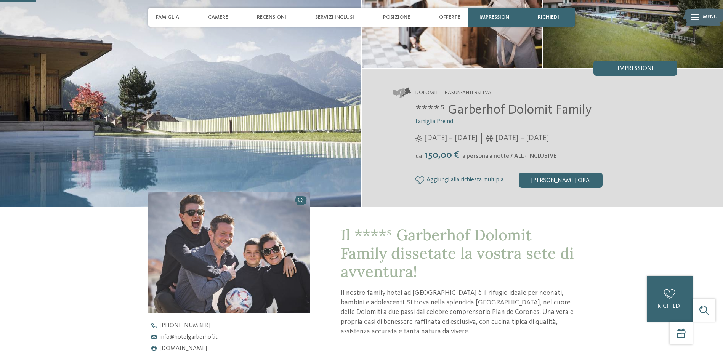
scroll to position [0, 0]
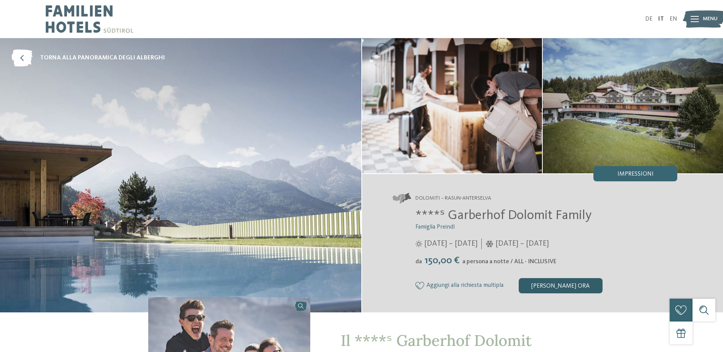
click at [568, 286] on div "[PERSON_NAME] ora" at bounding box center [561, 285] width 84 height 15
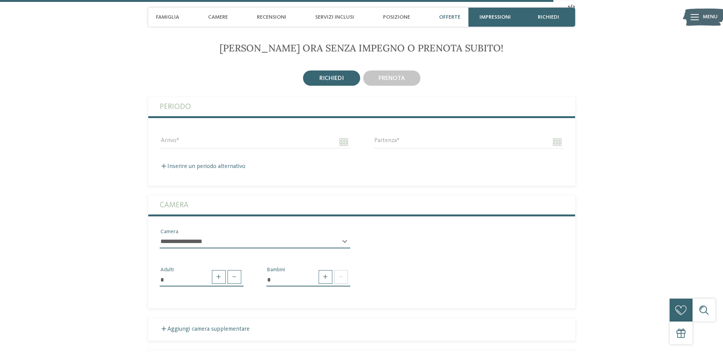
scroll to position [2240, 0]
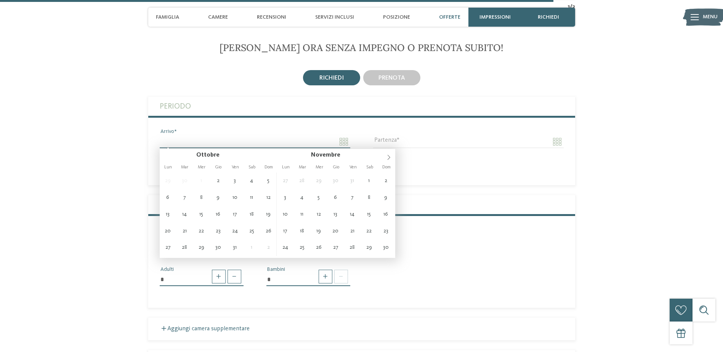
click at [212, 138] on input "Arrivo" at bounding box center [255, 141] width 191 height 13
type input "**********"
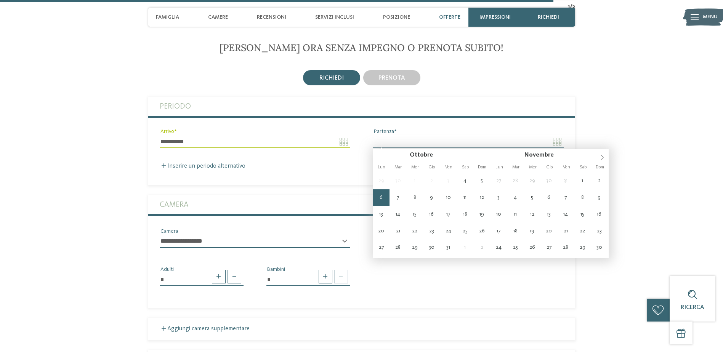
type input "**********"
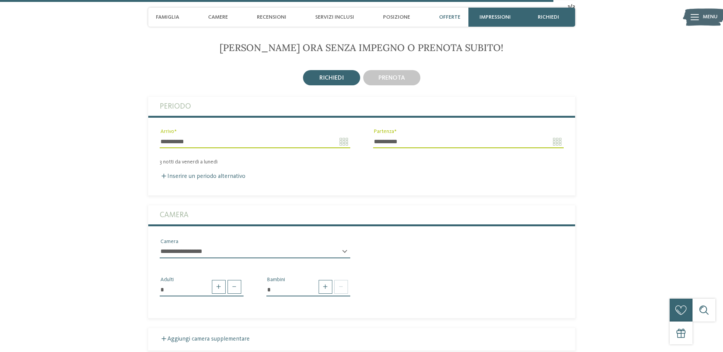
click at [201, 249] on select "**********" at bounding box center [255, 252] width 191 height 13
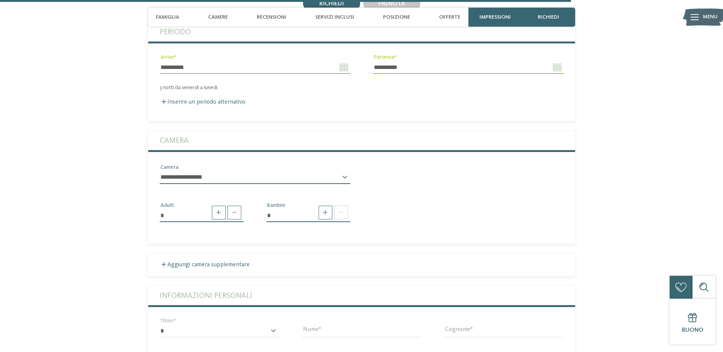
scroll to position [2319, 0]
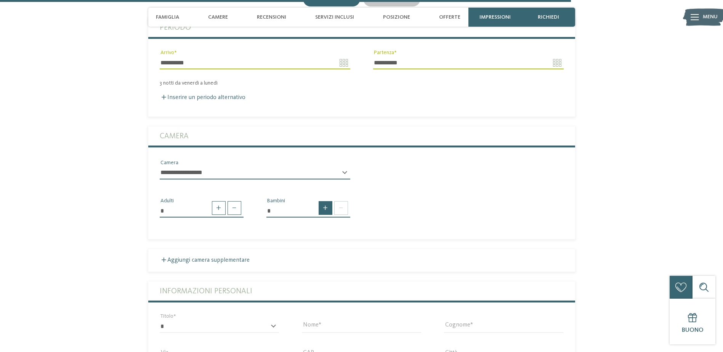
click at [329, 207] on span at bounding box center [326, 208] width 14 height 14
type input "*"
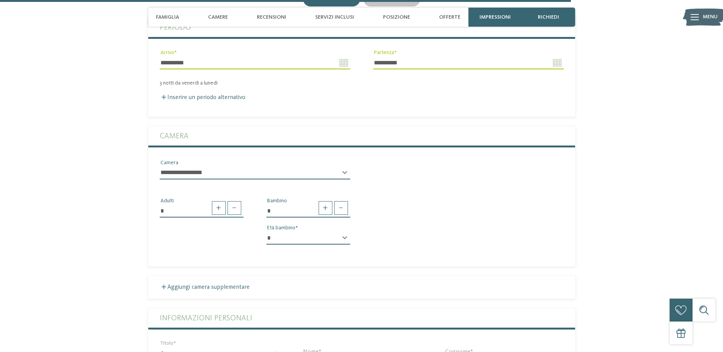
click at [319, 238] on select "* * * * * * * * * * * ** ** ** ** ** ** ** **" at bounding box center [309, 238] width 84 height 13
select select "*"
click at [267, 232] on select "* * * * * * * * * * * ** ** ** ** ** ** ** **" at bounding box center [309, 238] width 84 height 13
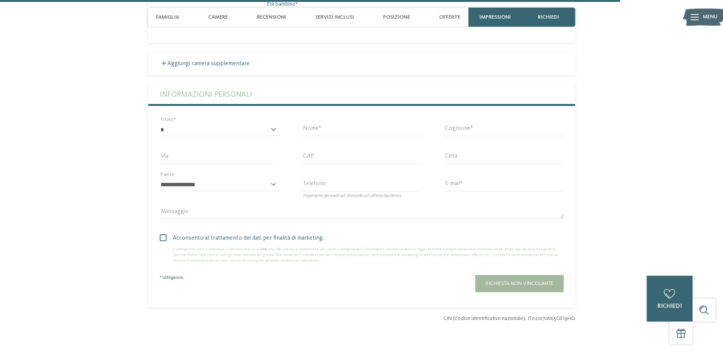
scroll to position [2543, 0]
click at [223, 132] on select "* ****** ******* ******** ******" at bounding box center [219, 129] width 119 height 13
select select "*"
click at [160, 123] on select "* ****** ******* ******** ******" at bounding box center [219, 129] width 119 height 13
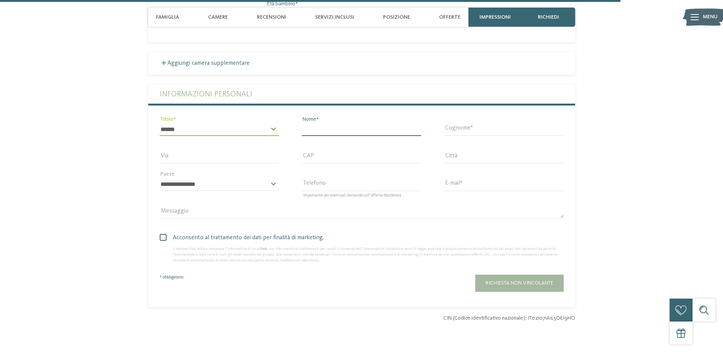
click at [331, 128] on input "Nome" at bounding box center [361, 129] width 119 height 13
type input "******"
type input "**********"
type input "*****"
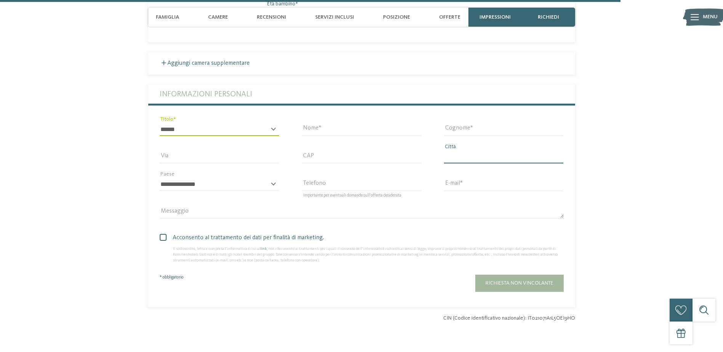
type input "*********"
select select "**"
type input "**********"
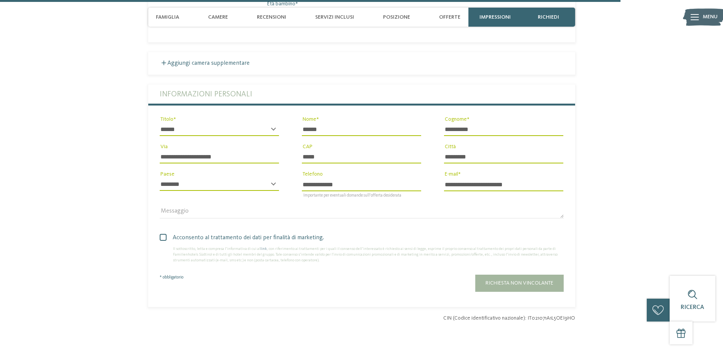
drag, startPoint x: 229, startPoint y: 155, endPoint x: 126, endPoint y: 146, distance: 103.3
click at [126, 146] on section "Richiedi ora senza impegno o prenota subito! richiedi prenota 3" at bounding box center [362, 30] width 519 height 583
type input "**********"
click at [333, 159] on input "*****" at bounding box center [361, 157] width 119 height 13
type input "*****"
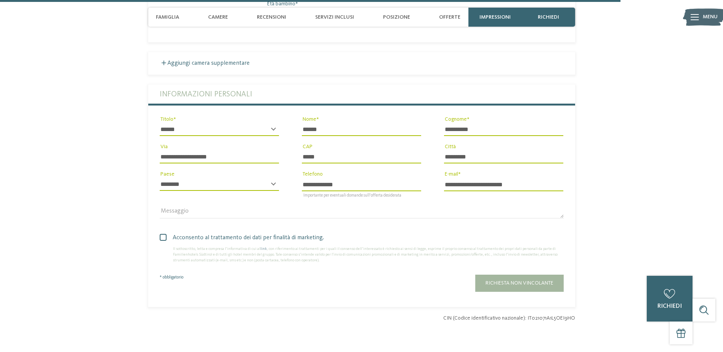
drag, startPoint x: 520, startPoint y: 185, endPoint x: 375, endPoint y: 177, distance: 145.8
click at [375, 177] on div "**********" at bounding box center [361, 155] width 427 height 141
type input "**********"
click at [161, 234] on span at bounding box center [163, 237] width 7 height 7
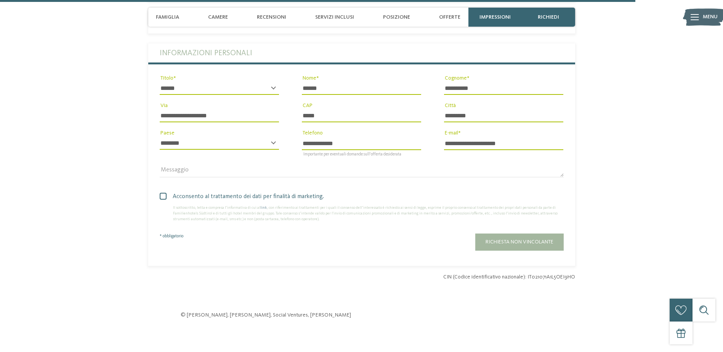
scroll to position [2605, 0]
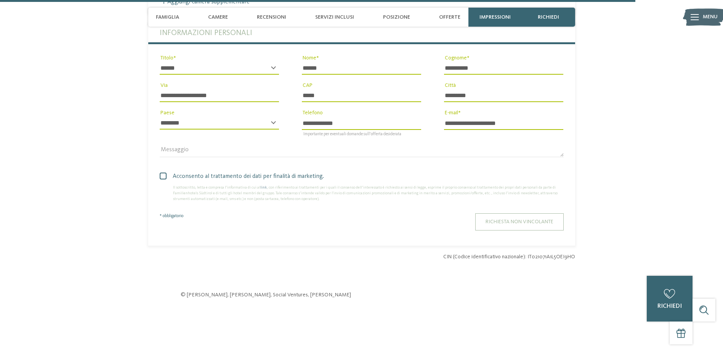
click at [503, 225] on button "Richiesta non vincolante" at bounding box center [519, 222] width 88 height 17
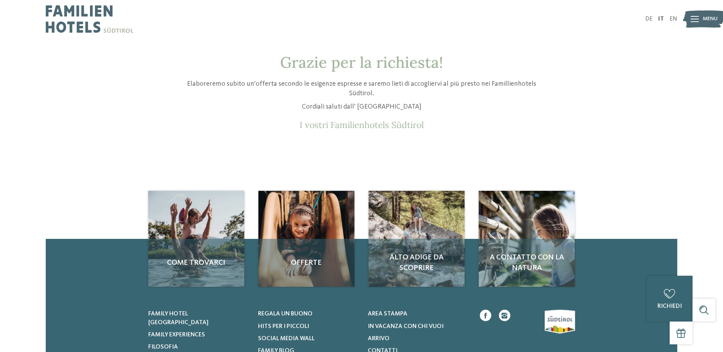
click at [290, 85] on p "Elaboreremo subito un’offerta secondo le esigenze espresse e saremo lieti di ac…" at bounding box center [362, 88] width 362 height 19
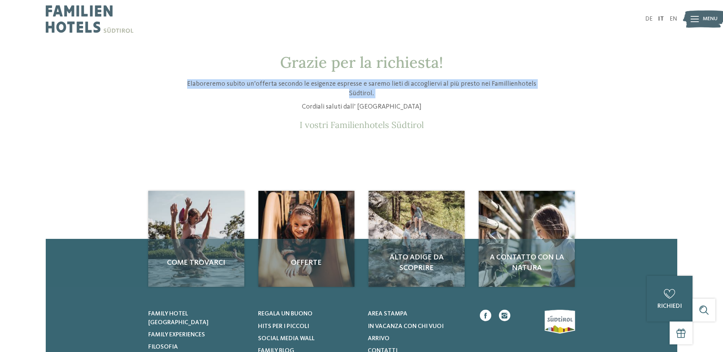
click at [290, 85] on p "Elaboreremo subito un’offerta secondo le esigenze espresse e saremo lieti di ac…" at bounding box center [362, 88] width 362 height 19
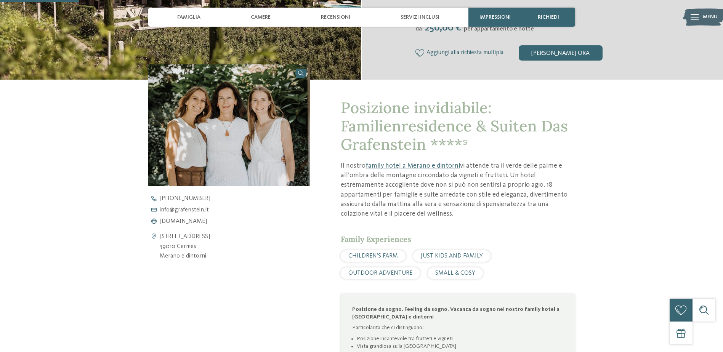
scroll to position [249, 0]
drag, startPoint x: 479, startPoint y: 164, endPoint x: 424, endPoint y: 216, distance: 75.5
click at [424, 216] on p "Il nostro family hotel a Merano e dintorni vi attende tra il verde delle palme …" at bounding box center [458, 190] width 234 height 58
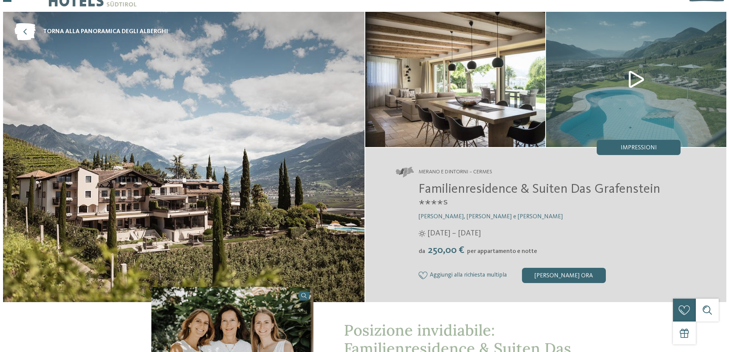
scroll to position [26, 0]
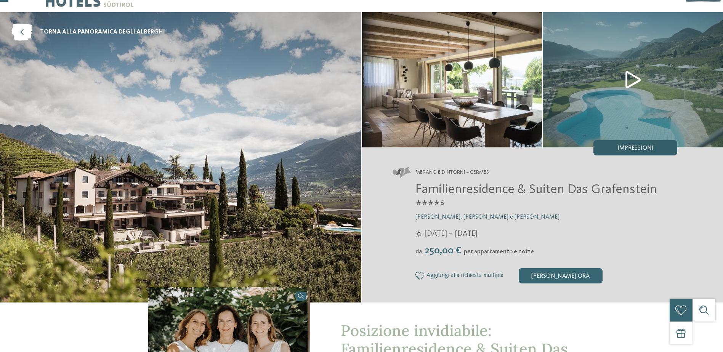
click at [611, 152] on div "Impressioni" at bounding box center [636, 147] width 84 height 15
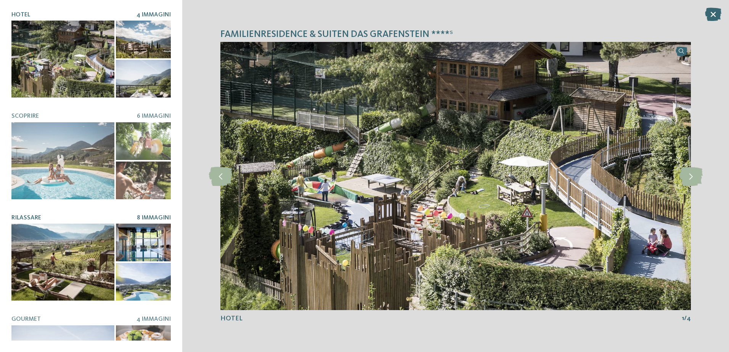
scroll to position [117, 0]
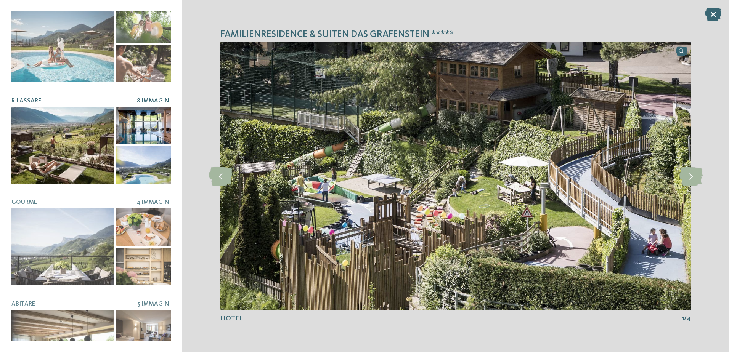
click at [73, 146] on div at bounding box center [62, 145] width 103 height 77
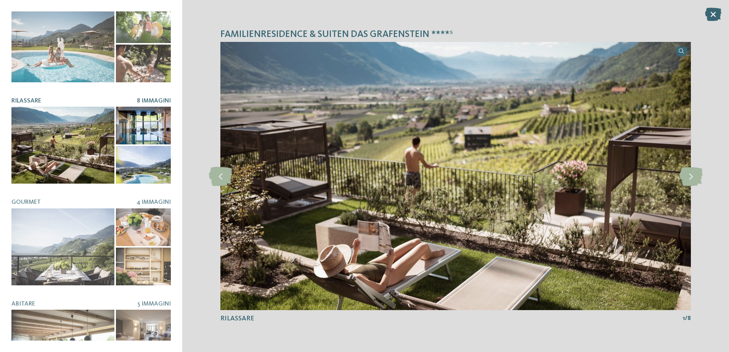
click at [149, 125] on div at bounding box center [143, 126] width 55 height 38
click at [691, 173] on icon at bounding box center [690, 176] width 23 height 19
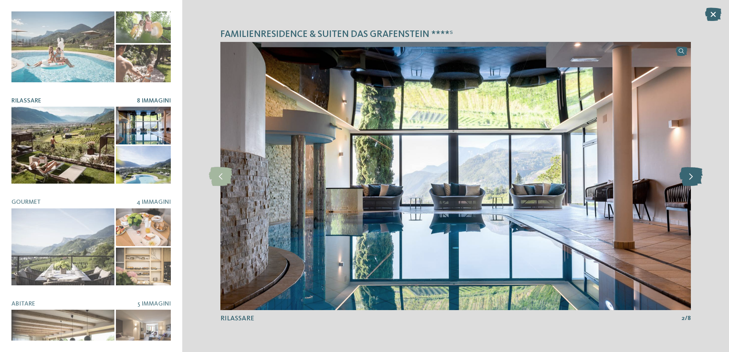
click at [691, 173] on icon at bounding box center [690, 176] width 23 height 19
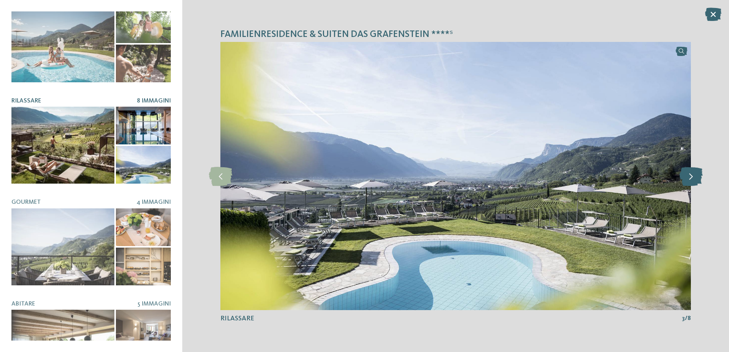
click at [691, 173] on icon at bounding box center [690, 176] width 23 height 19
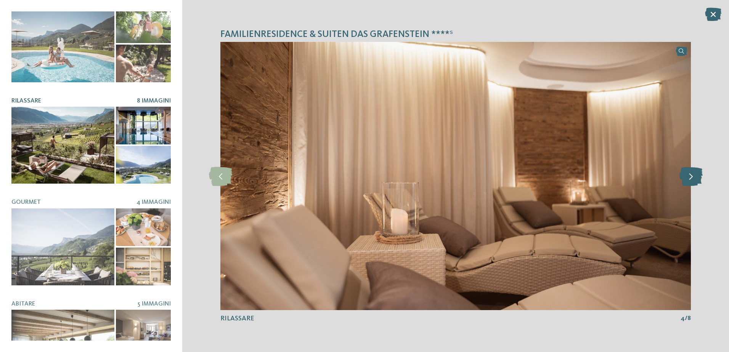
click at [691, 173] on icon at bounding box center [690, 176] width 23 height 19
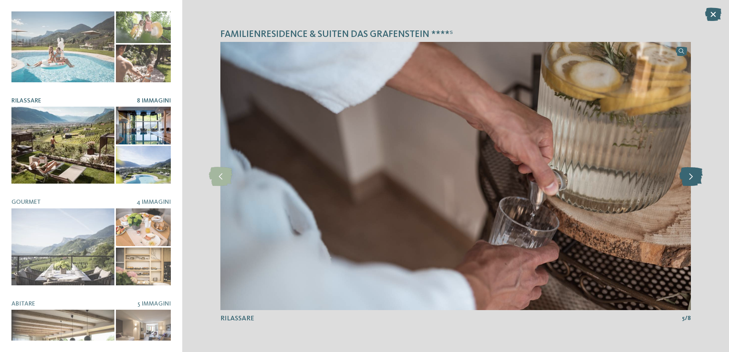
click at [691, 173] on icon at bounding box center [690, 176] width 23 height 19
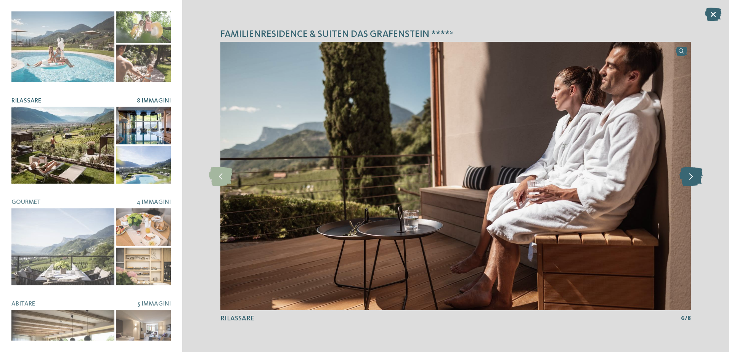
click at [691, 173] on icon at bounding box center [690, 176] width 23 height 19
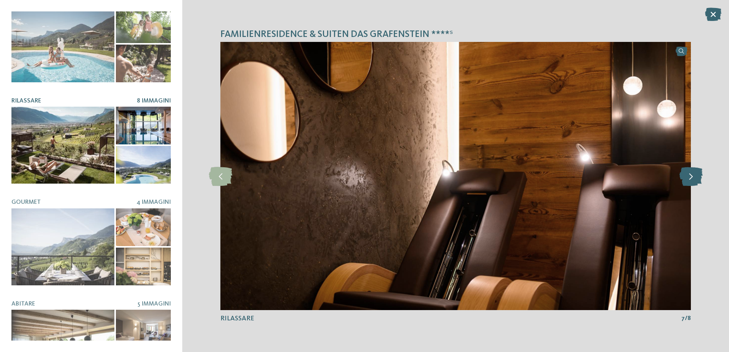
click at [691, 173] on icon at bounding box center [690, 176] width 23 height 19
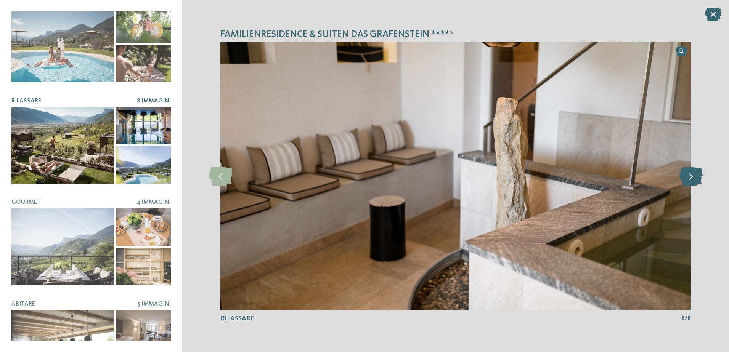
click at [691, 173] on icon at bounding box center [690, 176] width 23 height 19
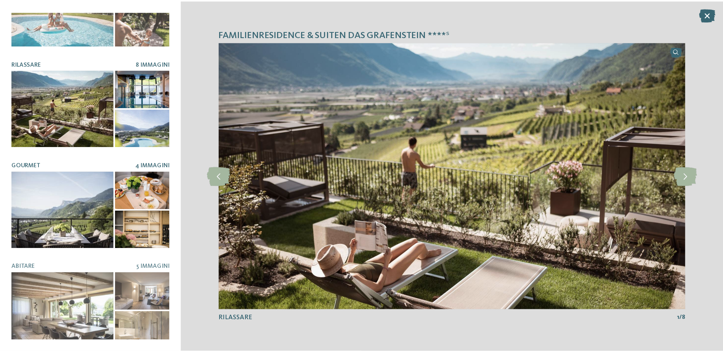
scroll to position [0, 0]
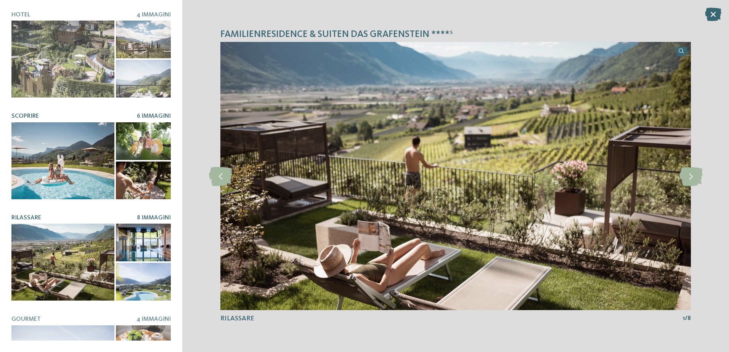
click at [139, 137] on div at bounding box center [143, 141] width 55 height 38
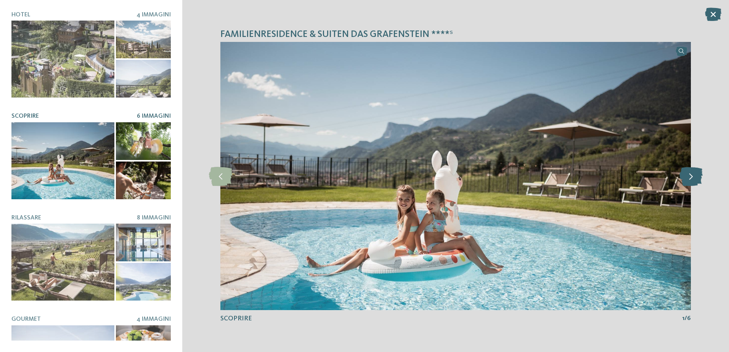
click at [689, 179] on icon at bounding box center [690, 176] width 23 height 19
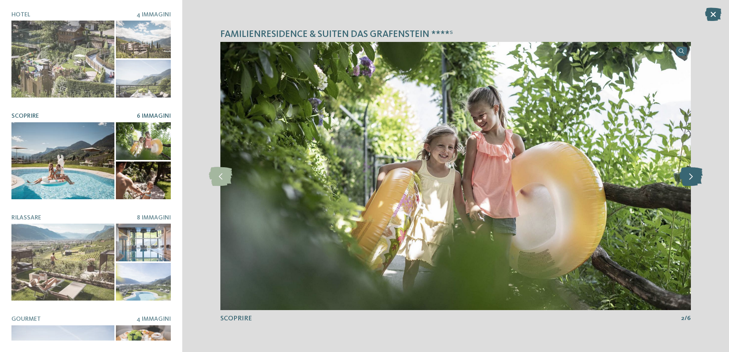
click at [689, 179] on icon at bounding box center [690, 176] width 23 height 19
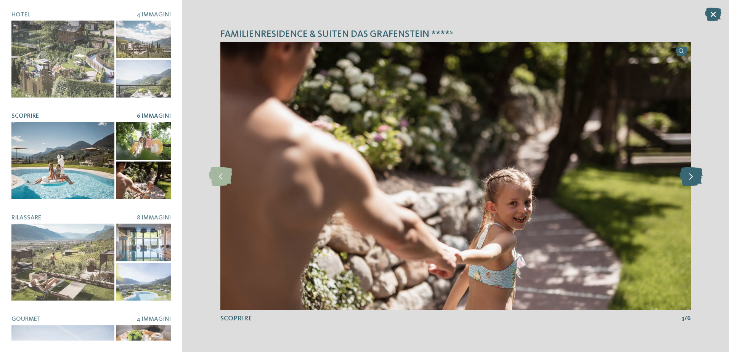
click at [689, 179] on icon at bounding box center [690, 176] width 23 height 19
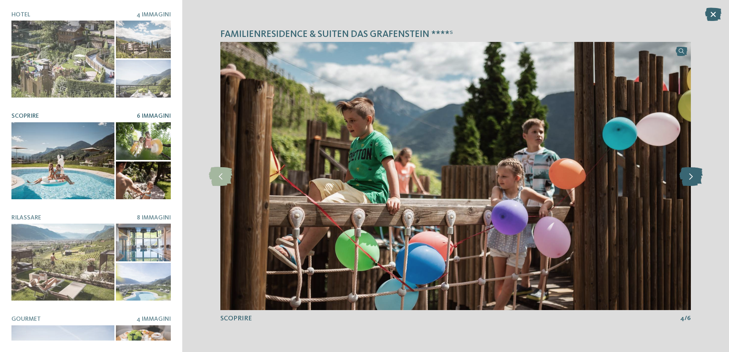
click at [689, 179] on icon at bounding box center [690, 176] width 23 height 19
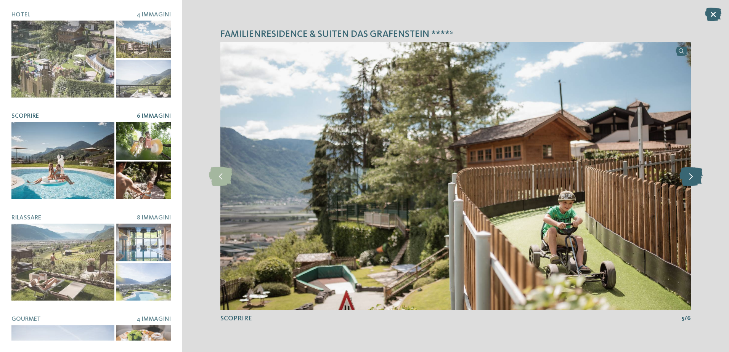
click at [689, 179] on icon at bounding box center [690, 176] width 23 height 19
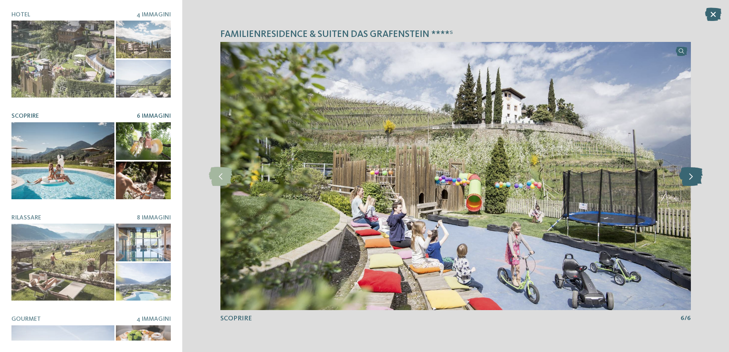
click at [689, 179] on icon at bounding box center [690, 176] width 23 height 19
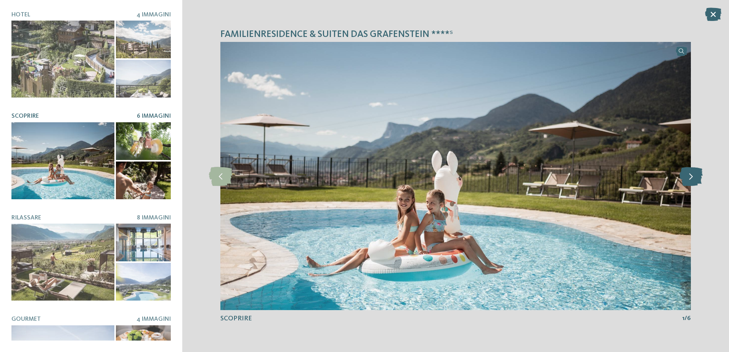
click at [689, 179] on icon at bounding box center [690, 176] width 23 height 19
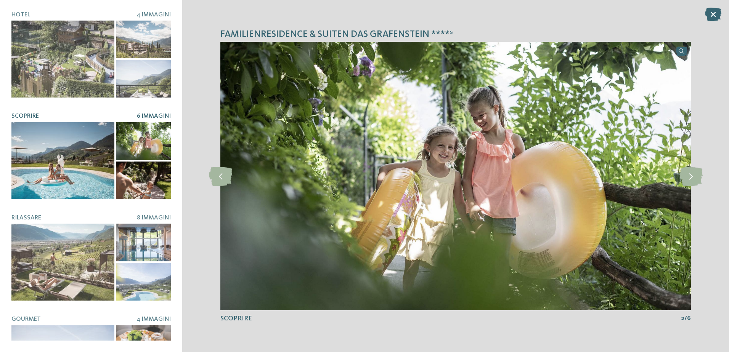
click at [708, 22] on div "Familienresidence & Suiten Das Grafenstein ****ˢ slide 1 of 4 1 /" at bounding box center [455, 176] width 547 height 352
click at [719, 6] on div "Familienresidence & Suiten Das Grafenstein ****ˢ slide 1 of 4 1 /" at bounding box center [455, 176] width 547 height 352
click at [715, 13] on icon at bounding box center [713, 14] width 16 height 13
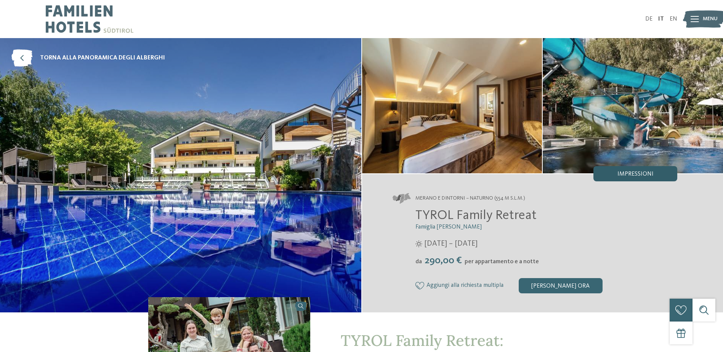
click at [652, 170] on div "Impressioni" at bounding box center [636, 173] width 84 height 15
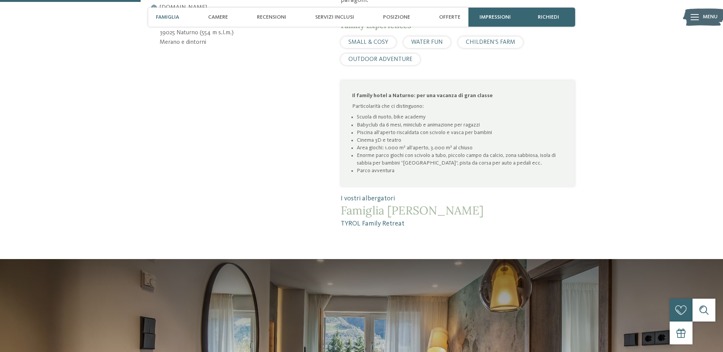
scroll to position [446, 0]
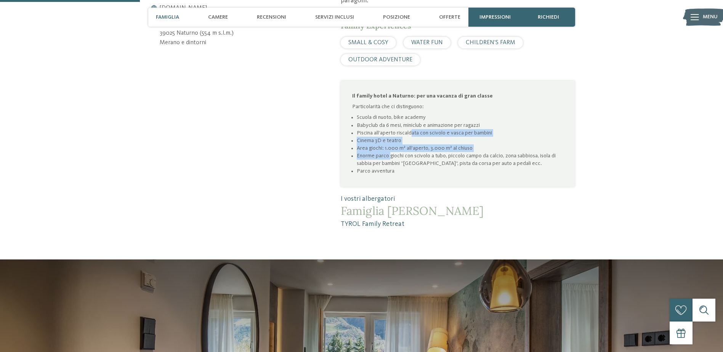
drag, startPoint x: 389, startPoint y: 145, endPoint x: 410, endPoint y: 126, distance: 28.9
click at [410, 126] on ul "Scuola di nuoto, bike academy Babyclub da 6 mesi, miniclub e animazione per rag…" at bounding box center [457, 144] width 211 height 61
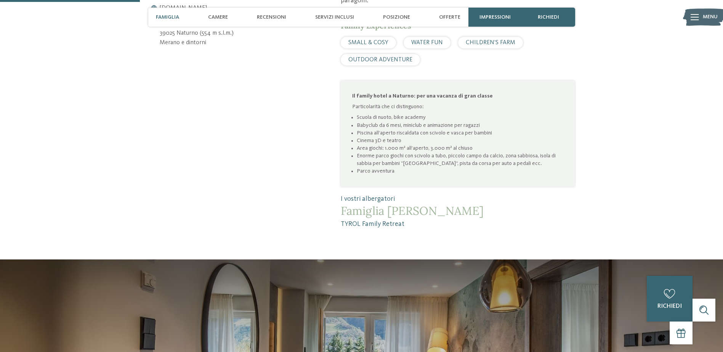
drag, startPoint x: 410, startPoint y: 126, endPoint x: 384, endPoint y: 114, distance: 28.3
click at [384, 122] on li "Babyclub da 6 mesi, miniclub e animazione per ragazzi" at bounding box center [460, 126] width 207 height 8
drag, startPoint x: 384, startPoint y: 114, endPoint x: 506, endPoint y: 167, distance: 132.9
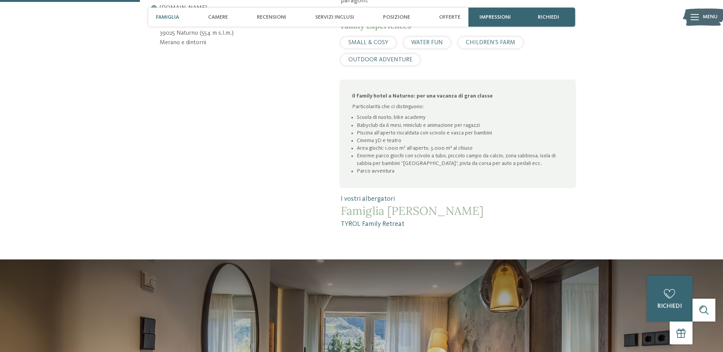
click at [506, 167] on div "Il family hotel a Naturno: per una vacanza di gran classe Particolarità che ci …" at bounding box center [458, 134] width 234 height 106
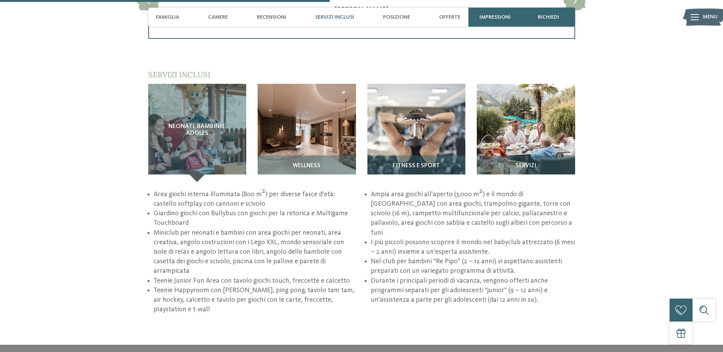
scroll to position [1052, 0]
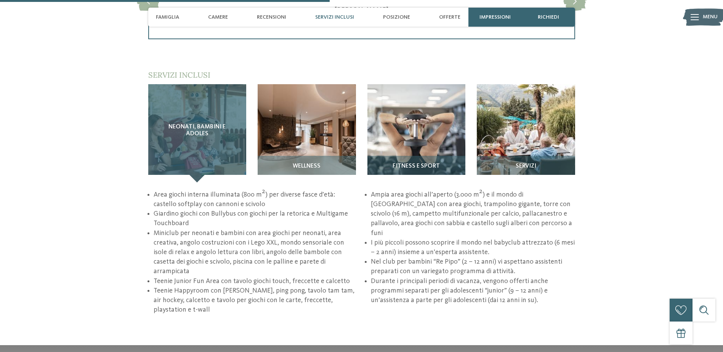
click at [188, 124] on span "Neonati, bambini e adoles" at bounding box center [198, 130] width 68 height 13
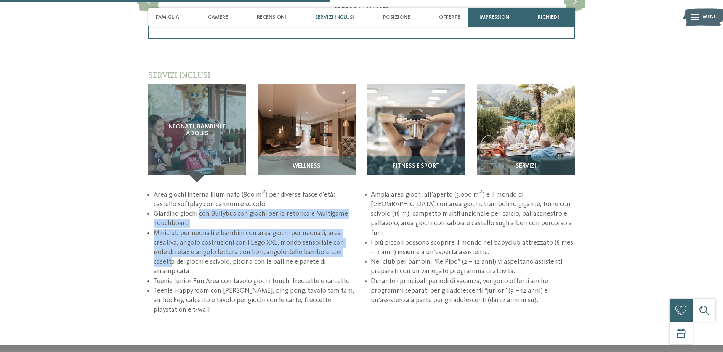
drag, startPoint x: 199, startPoint y: 207, endPoint x: 339, endPoint y: 240, distance: 143.8
click at [339, 240] on ul "Area giochi interna illuminata (800 m 2 ) per diverse fasce d’età: castello sof…" at bounding box center [361, 252] width 427 height 125
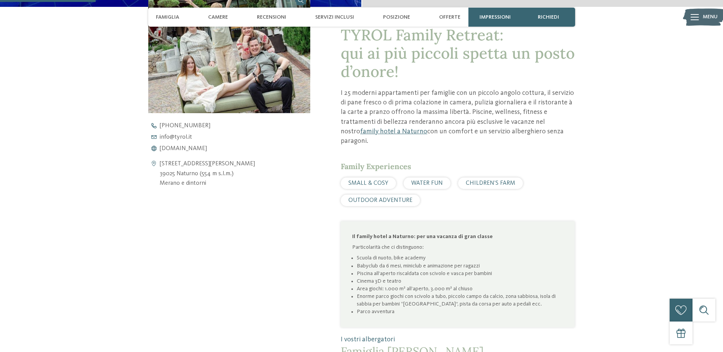
scroll to position [305, 0]
click at [279, 194] on div "Apri i dati di contatto Via Gustav Flora 4 39025 Naturno (554 m s.l.m.) Merano …" at bounding box center [229, 173] width 162 height 363
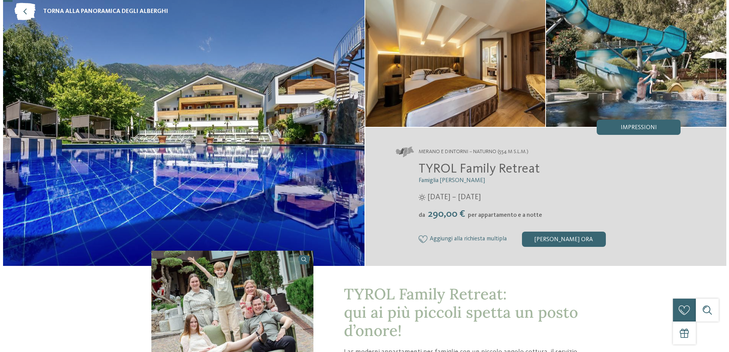
scroll to position [0, 0]
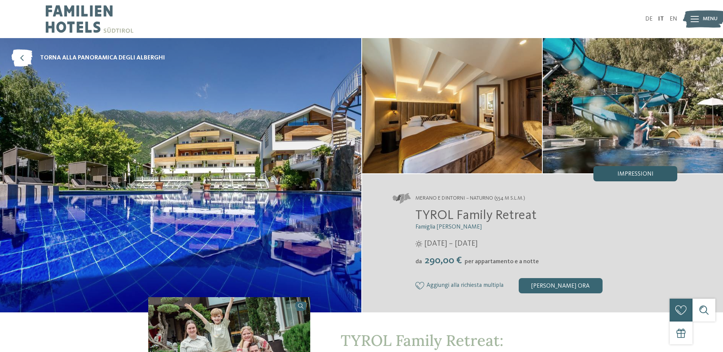
click at [648, 179] on div "Impressioni" at bounding box center [636, 173] width 84 height 15
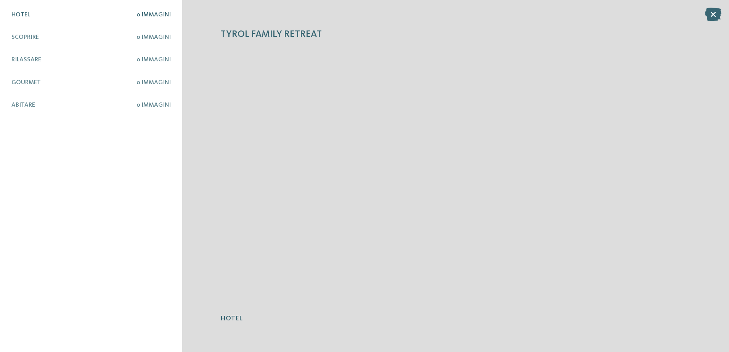
click at [148, 11] on div "TYROL Family Retreat Hotel 0 Immagini Scoprire 0 Immagini Rilassare Gourmet" at bounding box center [91, 176] width 182 height 352
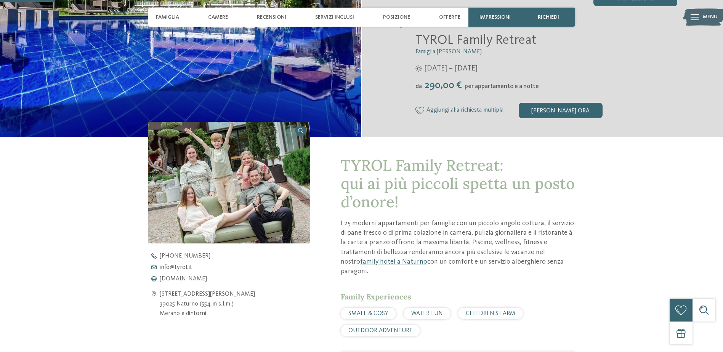
scroll to position [177, 0]
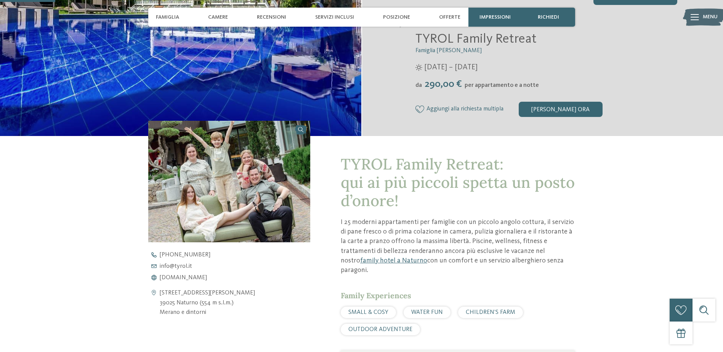
click at [562, 222] on p "I 25 moderni appartamenti per famiglie con un piccolo angolo cottura, il serviz…" at bounding box center [458, 247] width 234 height 58
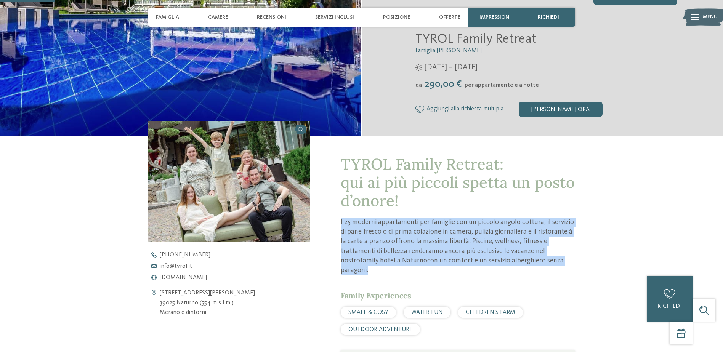
click at [562, 222] on p "I 25 moderni appartamenti per famiglie con un piccolo angolo cottura, il serviz…" at bounding box center [458, 247] width 234 height 58
